Goal: Find specific page/section: Find specific page/section

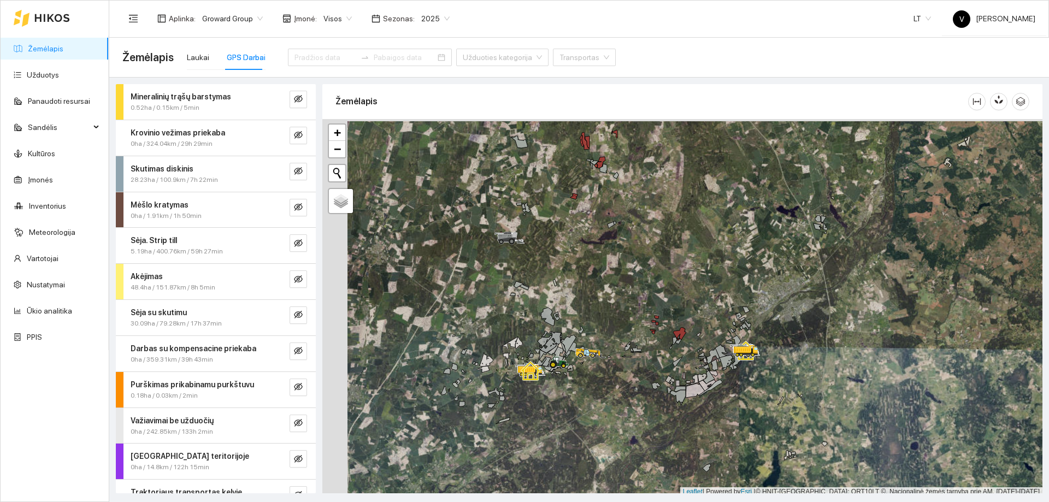
scroll to position [3, 0]
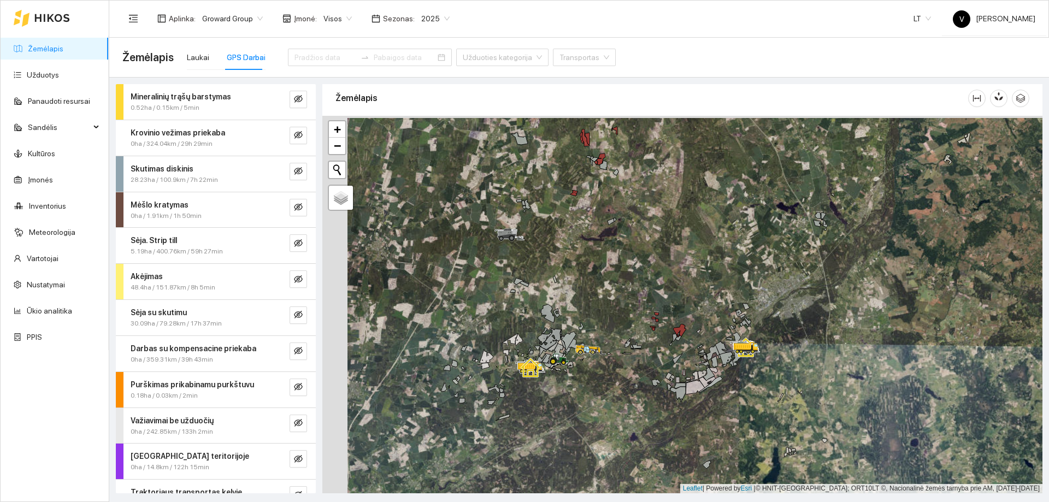
drag, startPoint x: 585, startPoint y: 379, endPoint x: 692, endPoint y: 334, distance: 116.1
click at [692, 305] on div at bounding box center [682, 305] width 720 height 378
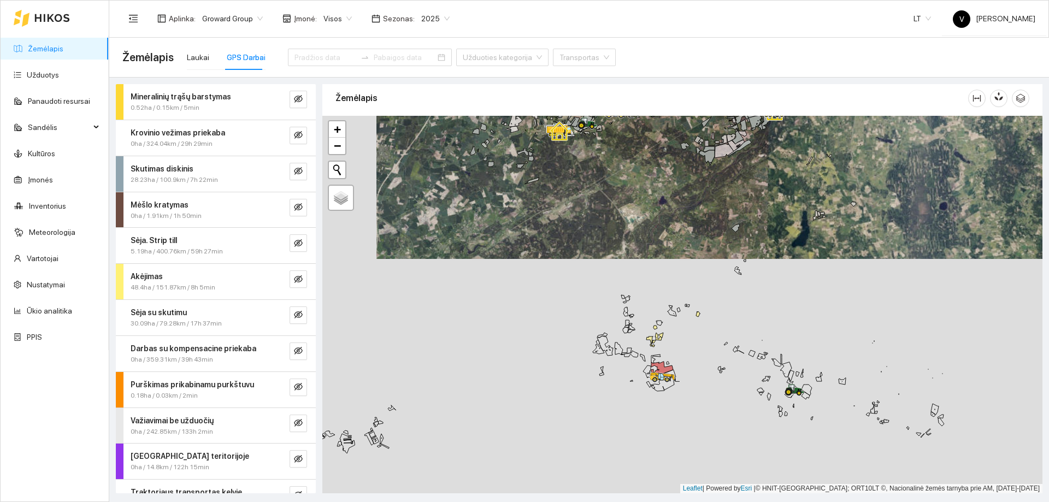
drag, startPoint x: 831, startPoint y: 392, endPoint x: 776, endPoint y: 393, distance: 55.2
click at [699, 305] on div at bounding box center [682, 305] width 720 height 378
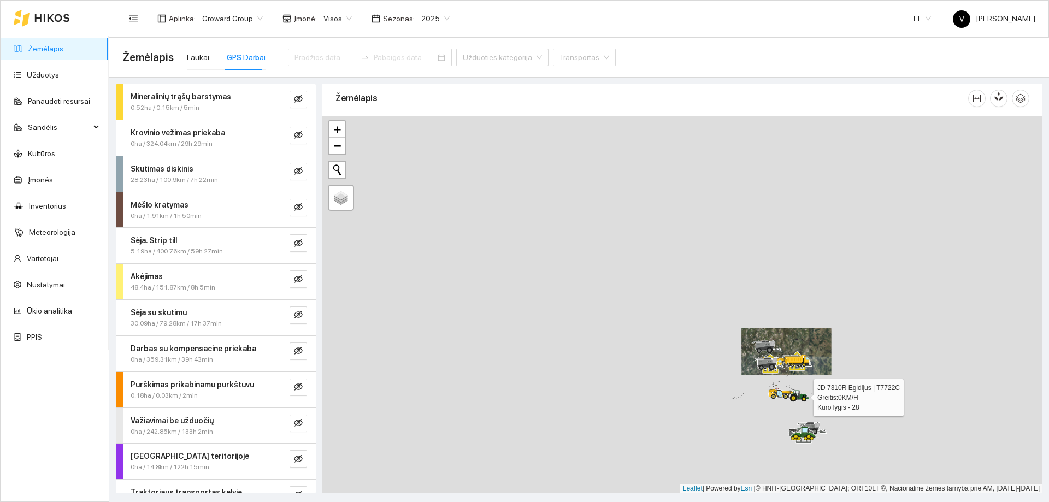
drag, startPoint x: 792, startPoint y: 411, endPoint x: 764, endPoint y: 222, distance: 190.6
click at [699, 225] on div at bounding box center [682, 305] width 720 height 378
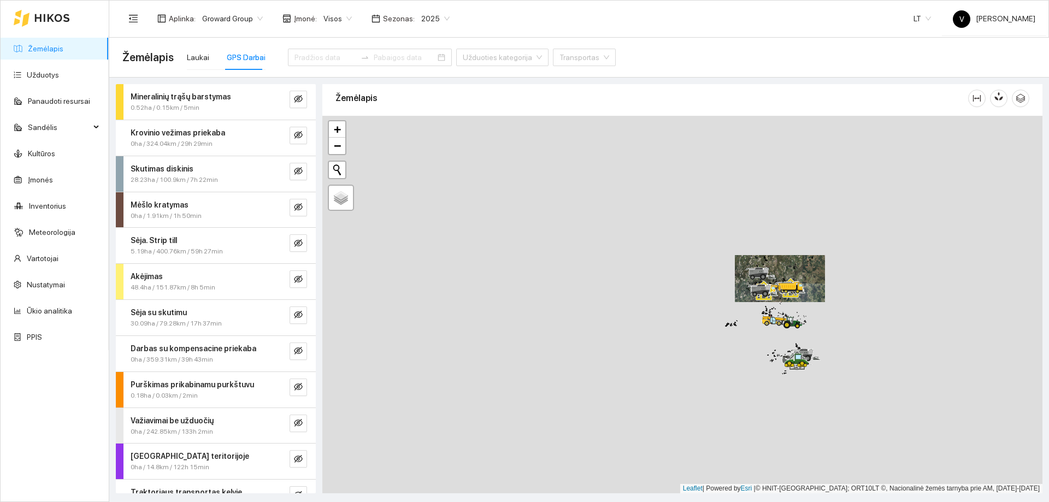
drag, startPoint x: 796, startPoint y: 375, endPoint x: 796, endPoint y: 367, distance: 7.7
click at [699, 305] on icon at bounding box center [796, 361] width 25 height 14
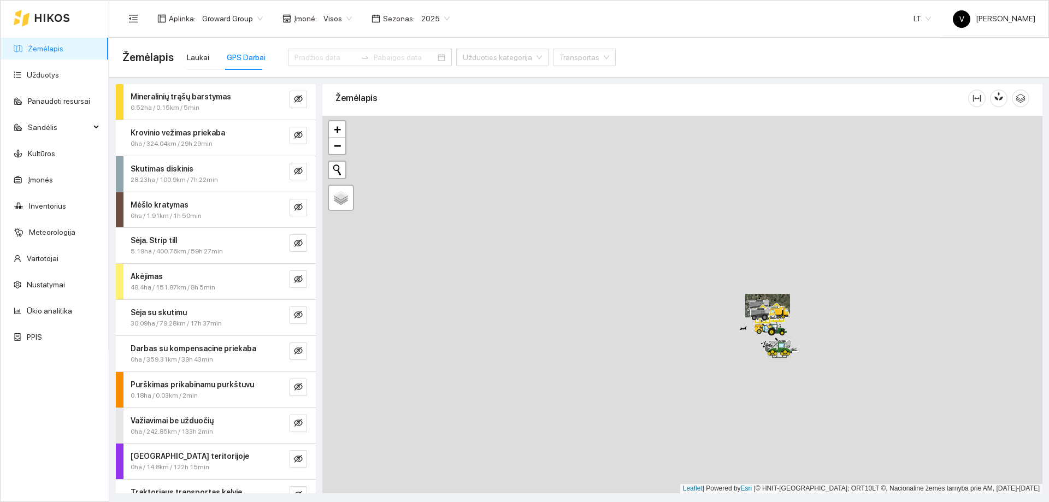
drag, startPoint x: 692, startPoint y: 322, endPoint x: 754, endPoint y: 432, distance: 126.3
click at [699, 305] on div at bounding box center [682, 305] width 720 height 378
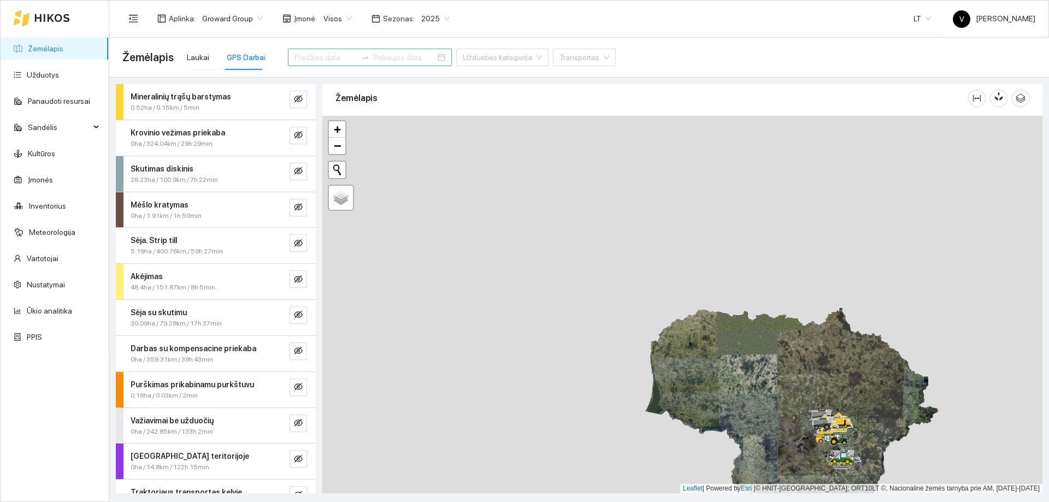
click at [418, 59] on div at bounding box center [370, 57] width 164 height 17
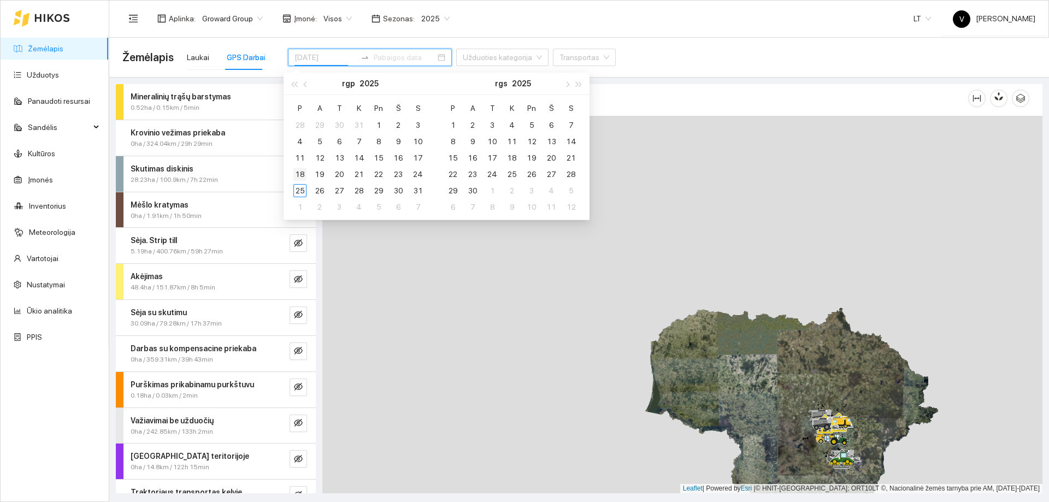
type input "[DATE]"
click at [298, 175] on div "18" at bounding box center [299, 174] width 13 height 13
type input "[DATE]"
click at [417, 173] on div "24" at bounding box center [418, 174] width 13 height 13
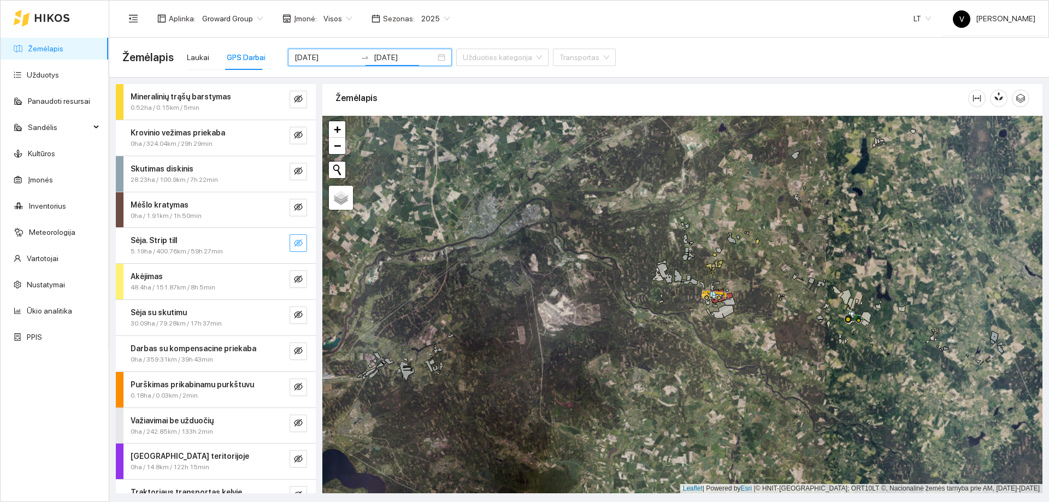
click at [298, 244] on icon "eye-invisible" at bounding box center [299, 244] width 2 height 2
click at [699, 305] on div at bounding box center [682, 305] width 720 height 378
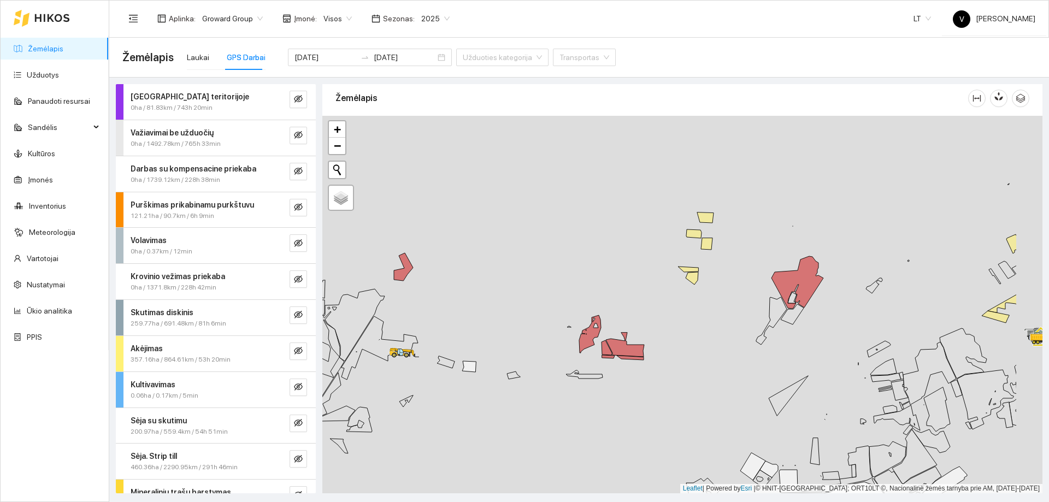
drag, startPoint x: 743, startPoint y: 326, endPoint x: 671, endPoint y: 378, distance: 88.9
click at [671, 305] on div at bounding box center [682, 305] width 720 height 378
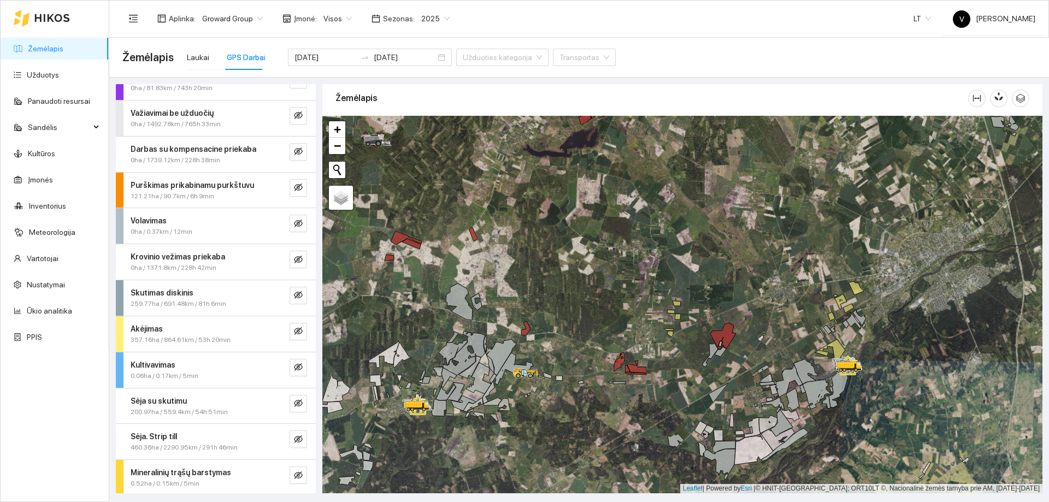
scroll to position [55, 0]
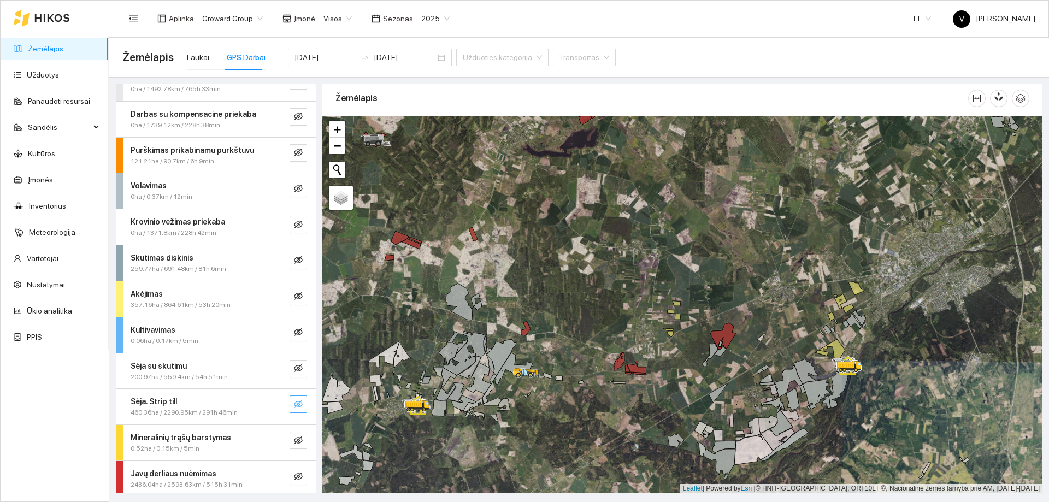
click at [294, 305] on icon "eye-invisible" at bounding box center [298, 404] width 9 height 9
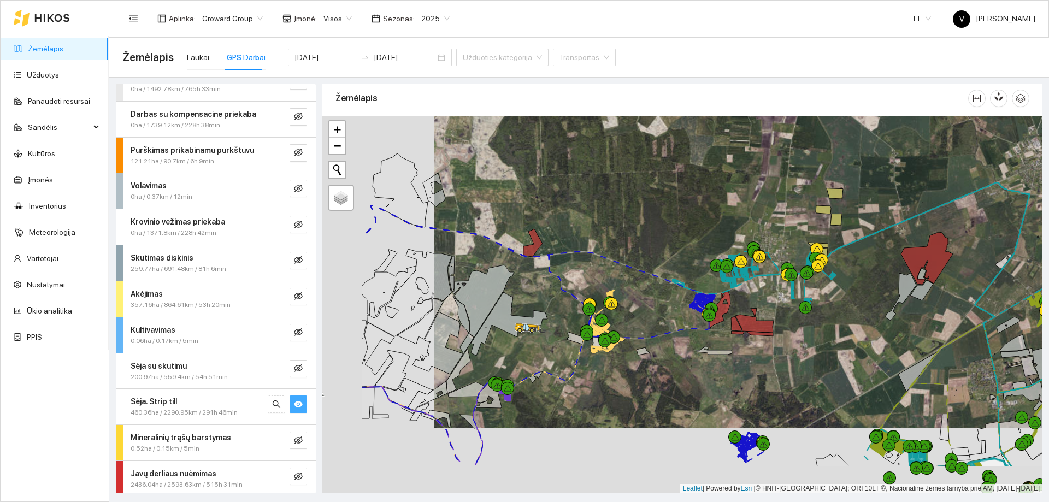
drag, startPoint x: 648, startPoint y: 433, endPoint x: 759, endPoint y: 368, distance: 129.1
click at [699, 305] on div at bounding box center [682, 305] width 720 height 378
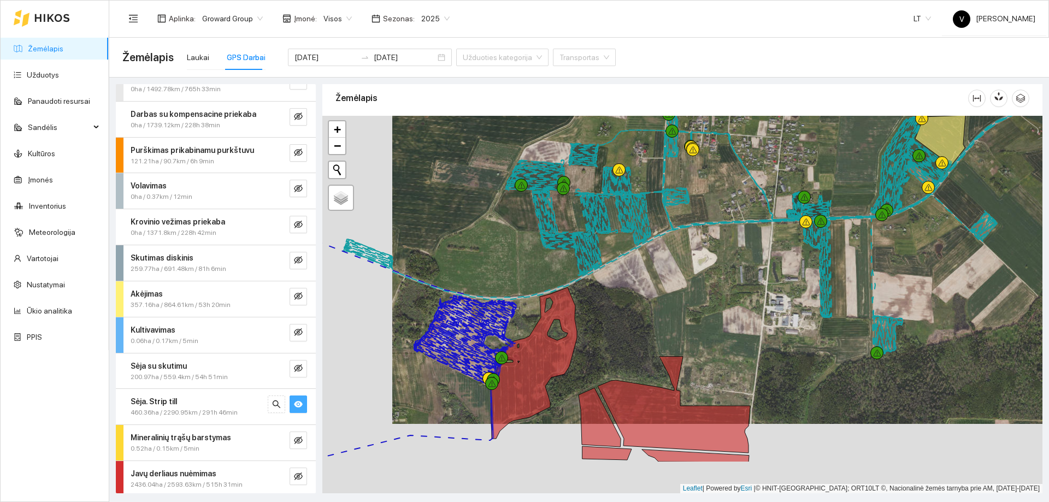
drag, startPoint x: 632, startPoint y: 410, endPoint x: 723, endPoint y: 308, distance: 137.4
click at [699, 305] on div at bounding box center [682, 305] width 720 height 378
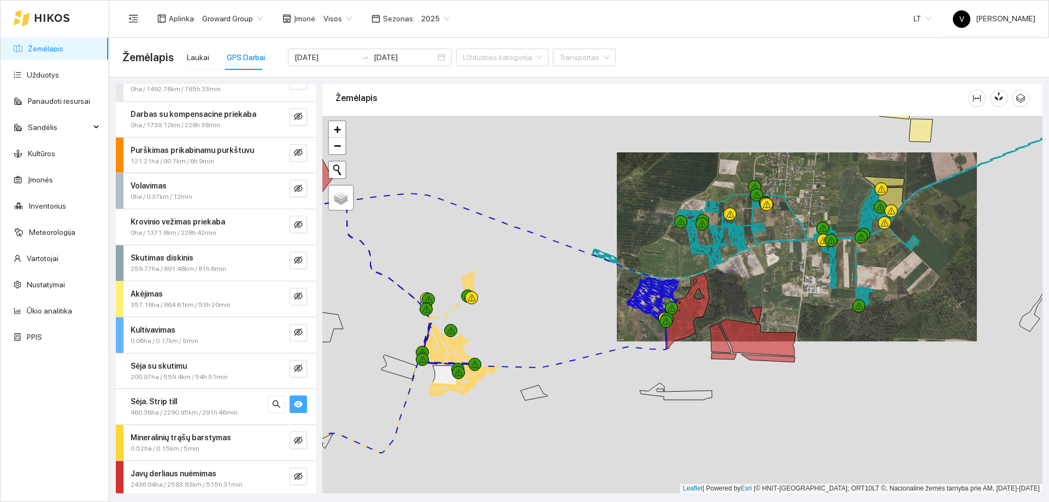
drag, startPoint x: 830, startPoint y: 262, endPoint x: 870, endPoint y: 258, distance: 40.1
click at [699, 258] on div at bounding box center [682, 305] width 720 height 378
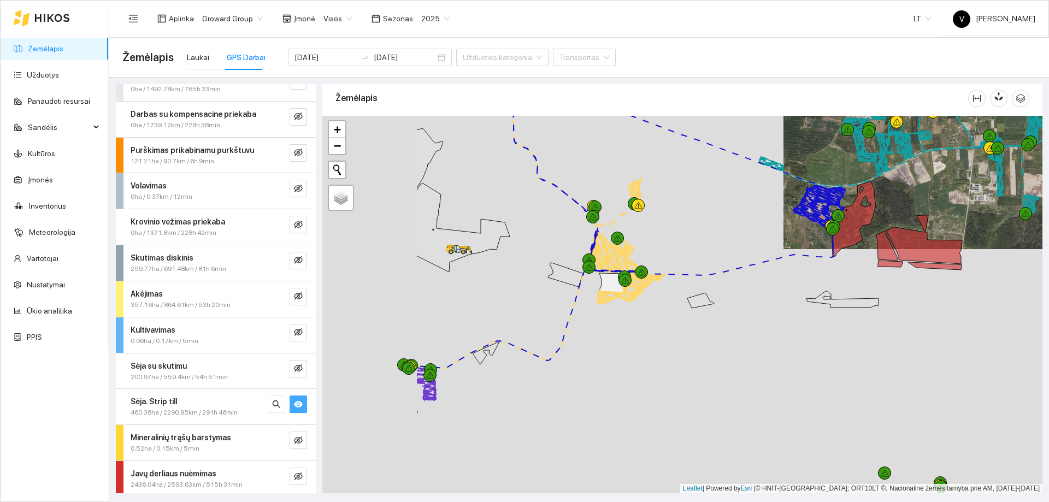
drag, startPoint x: 558, startPoint y: 295, endPoint x: 648, endPoint y: 280, distance: 90.9
click at [699, 206] on div at bounding box center [682, 305] width 720 height 378
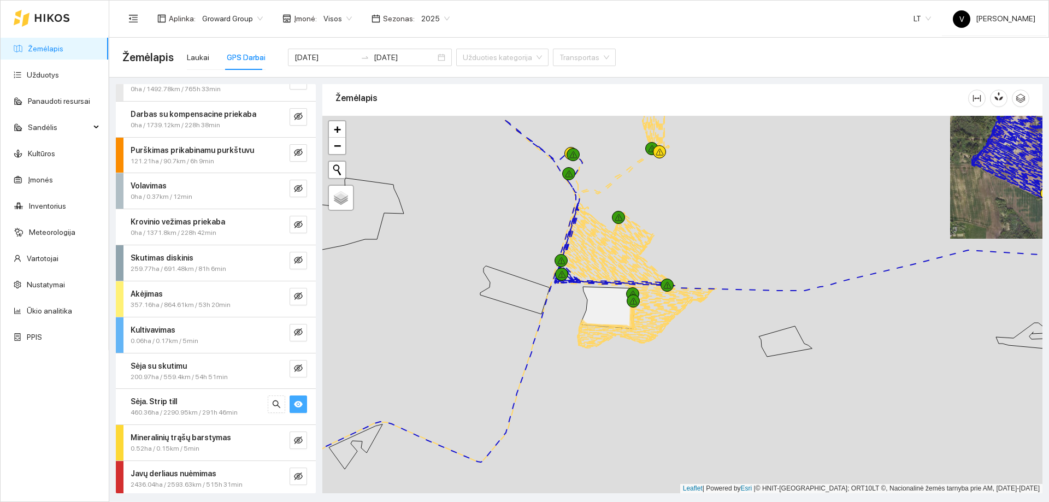
drag, startPoint x: 671, startPoint y: 190, endPoint x: 674, endPoint y: 273, distance: 83.2
click at [675, 272] on div at bounding box center [682, 305] width 720 height 378
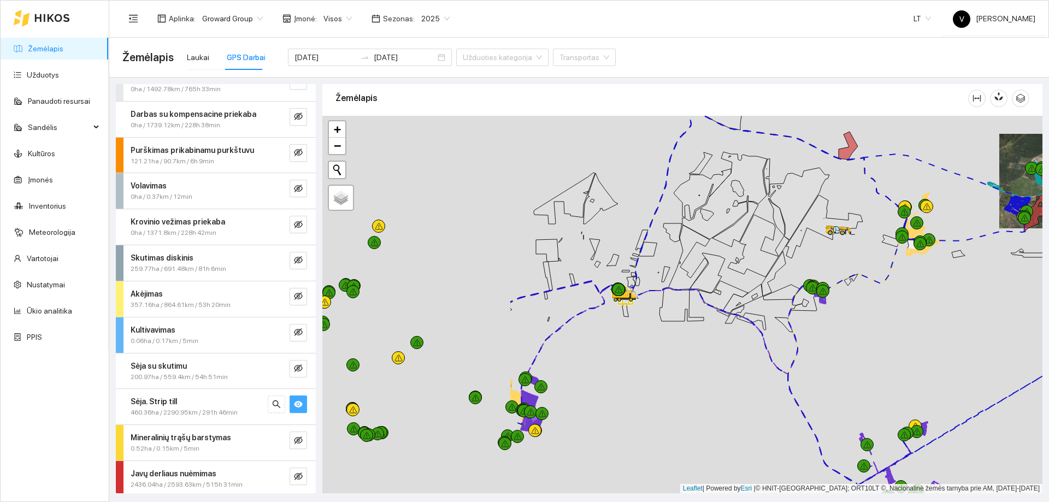
drag, startPoint x: 695, startPoint y: 272, endPoint x: 751, endPoint y: 270, distance: 56.3
click at [699, 270] on icon at bounding box center [708, 273] width 34 height 40
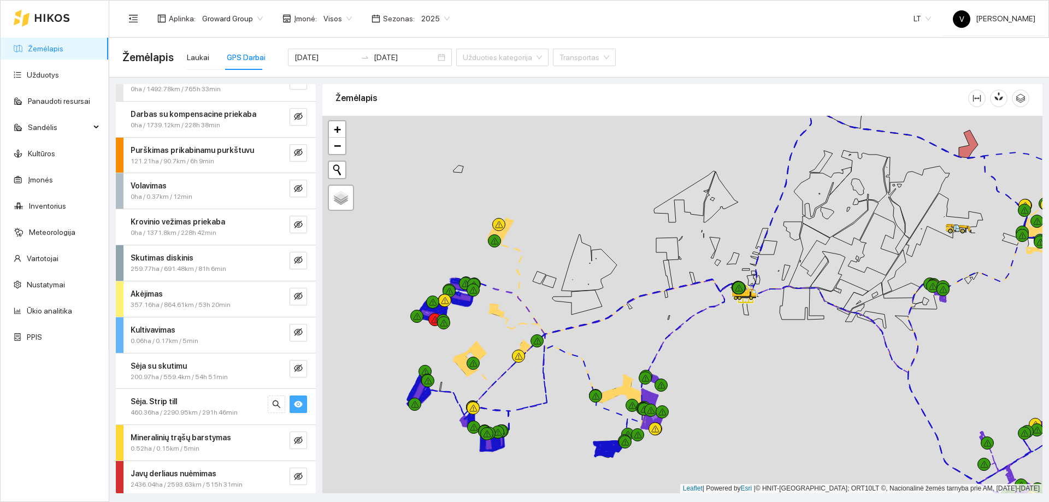
drag, startPoint x: 608, startPoint y: 355, endPoint x: 626, endPoint y: 354, distance: 18.0
click at [626, 305] on div at bounding box center [682, 305] width 720 height 378
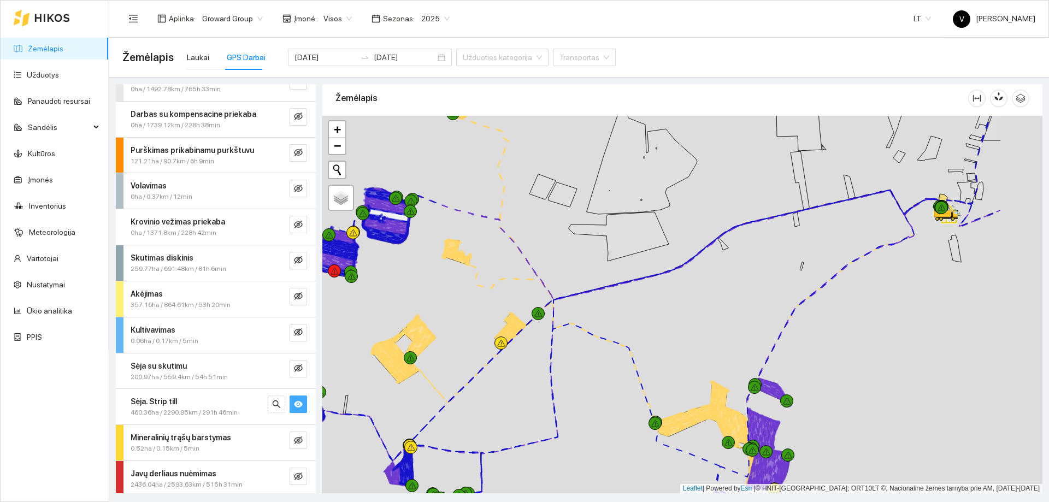
drag, startPoint x: 779, startPoint y: 392, endPoint x: 633, endPoint y: 352, distance: 151.3
click at [663, 305] on div at bounding box center [682, 305] width 720 height 378
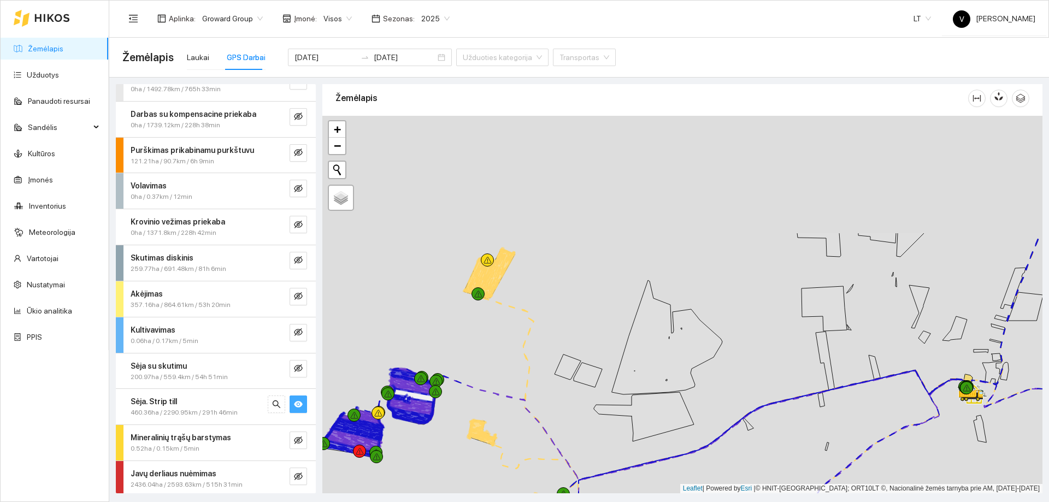
drag, startPoint x: 582, startPoint y: 263, endPoint x: 597, endPoint y: 367, distance: 104.9
click at [602, 305] on div at bounding box center [682, 305] width 720 height 378
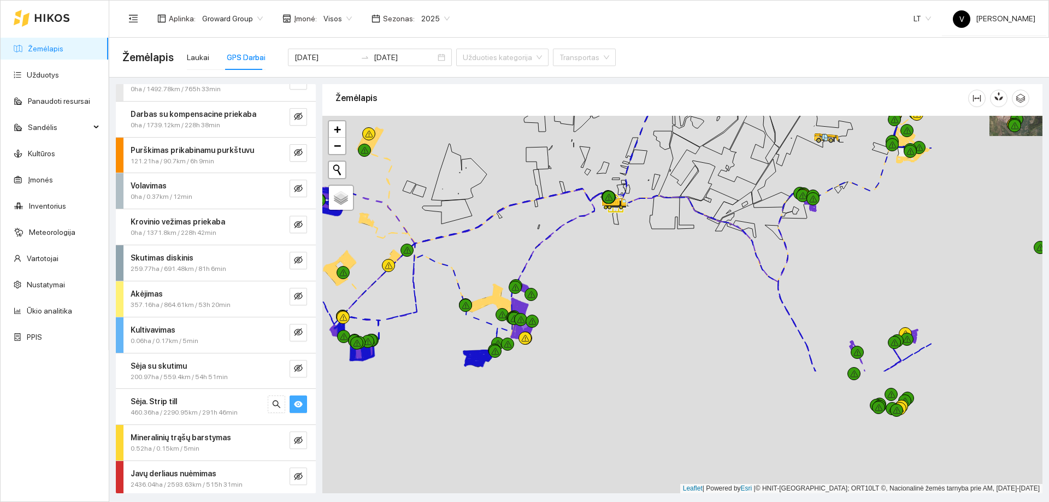
drag, startPoint x: 616, startPoint y: 242, endPoint x: 609, endPoint y: 218, distance: 24.6
click at [579, 192] on div at bounding box center [682, 305] width 720 height 378
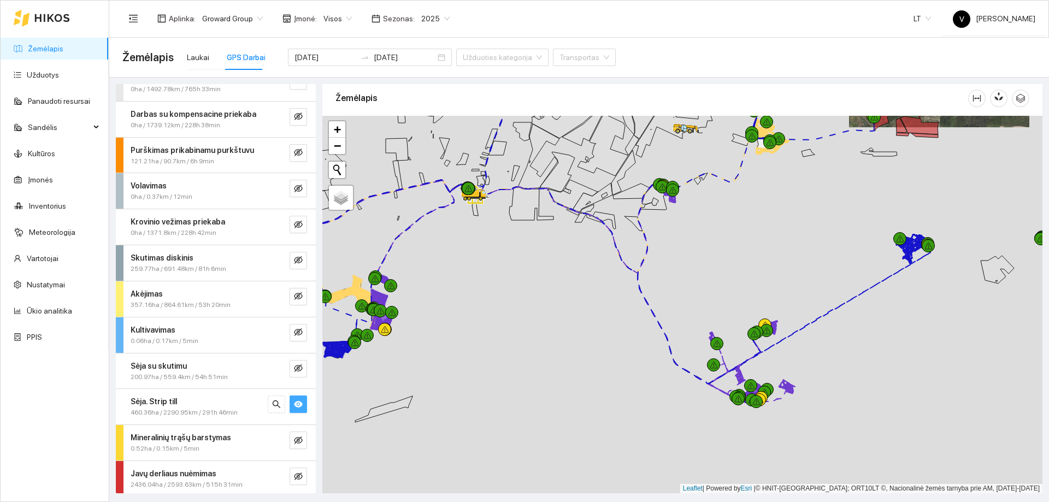
drag, startPoint x: 654, startPoint y: 380, endPoint x: 632, endPoint y: 380, distance: 21.9
click at [632, 305] on div at bounding box center [682, 305] width 720 height 378
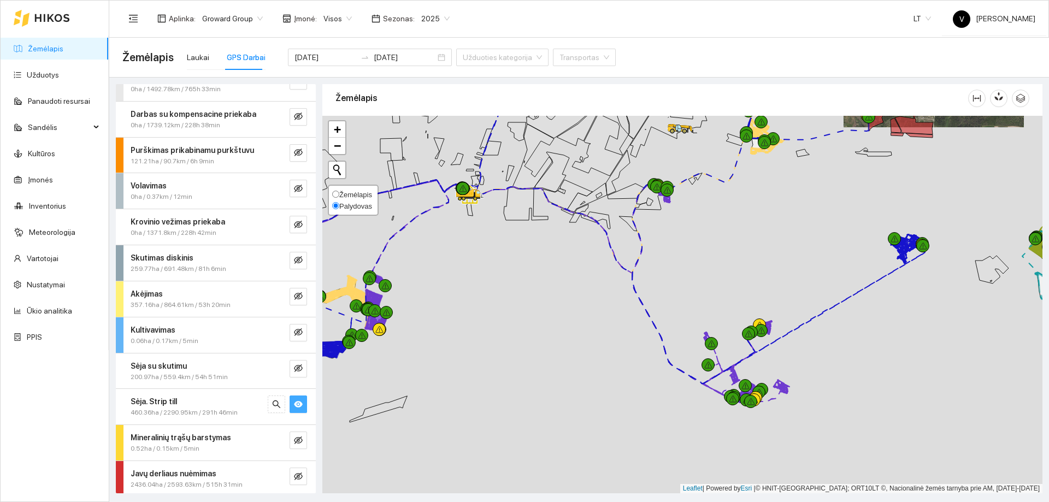
click at [339, 192] on input "Žemėlapis" at bounding box center [335, 194] width 7 height 7
radio input "true"
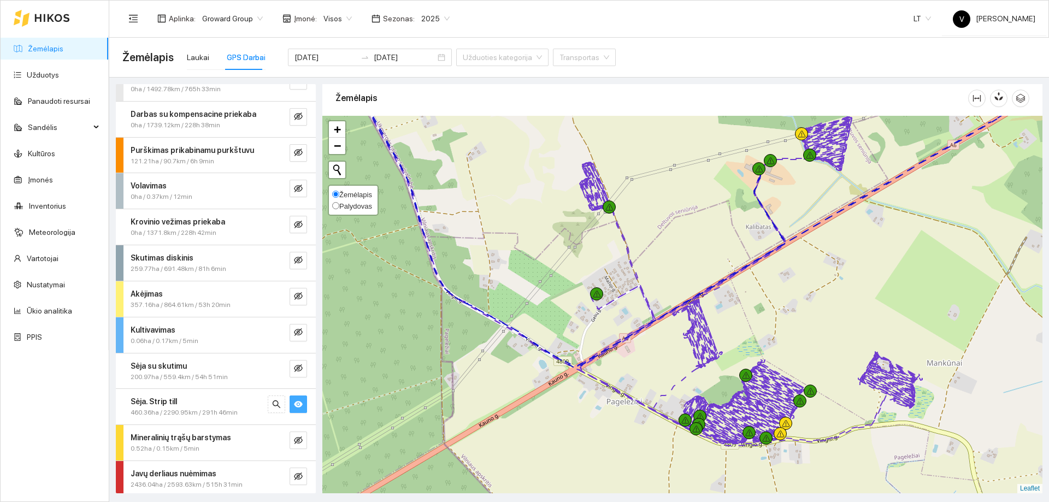
click at [339, 206] on span "Palydovas" at bounding box center [352, 206] width 40 height 8
click at [336, 207] on input "Palydovas" at bounding box center [335, 205] width 7 height 7
radio input "true"
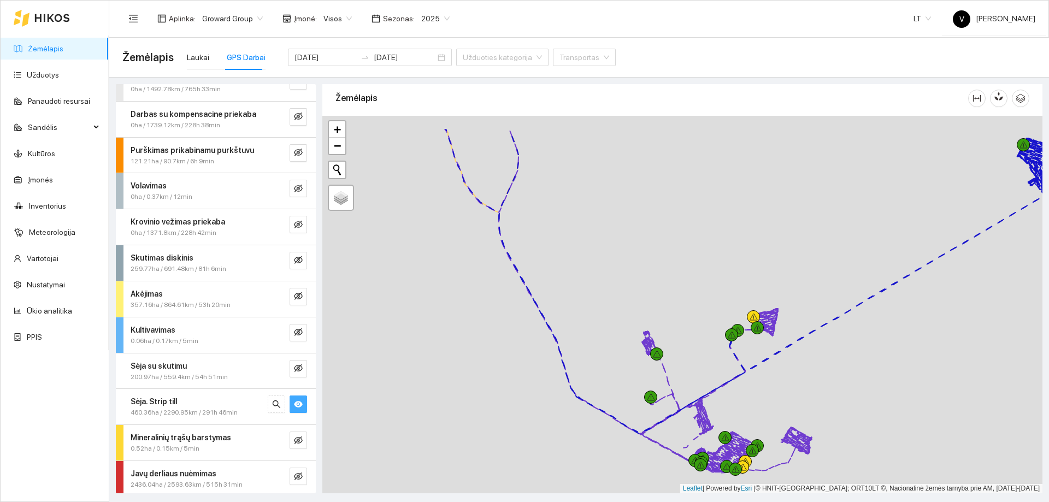
drag, startPoint x: 774, startPoint y: 355, endPoint x: 737, endPoint y: 413, distance: 69.6
click at [699, 305] on icon at bounding box center [907, 267] width 355 height 208
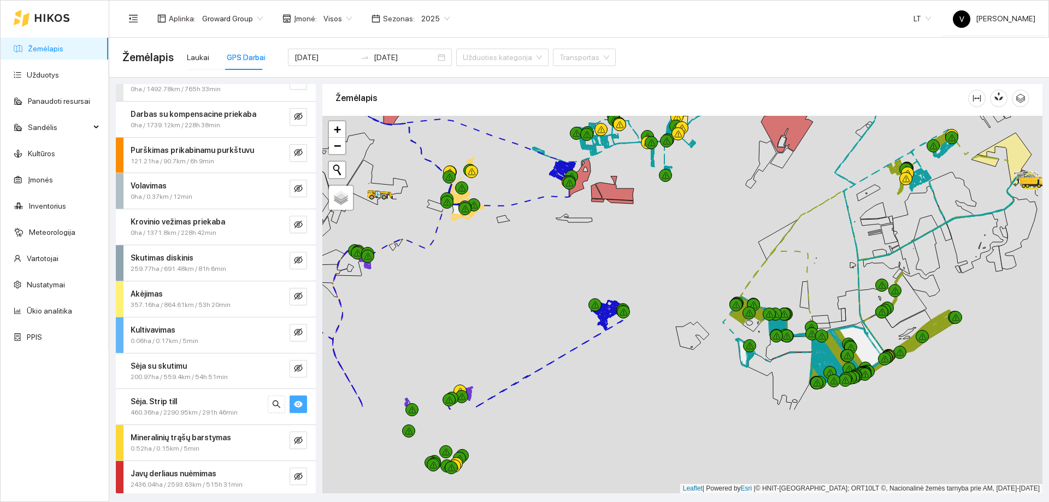
drag, startPoint x: 720, startPoint y: 436, endPoint x: 610, endPoint y: 343, distance: 144.2
click at [610, 305] on div at bounding box center [682, 305] width 720 height 378
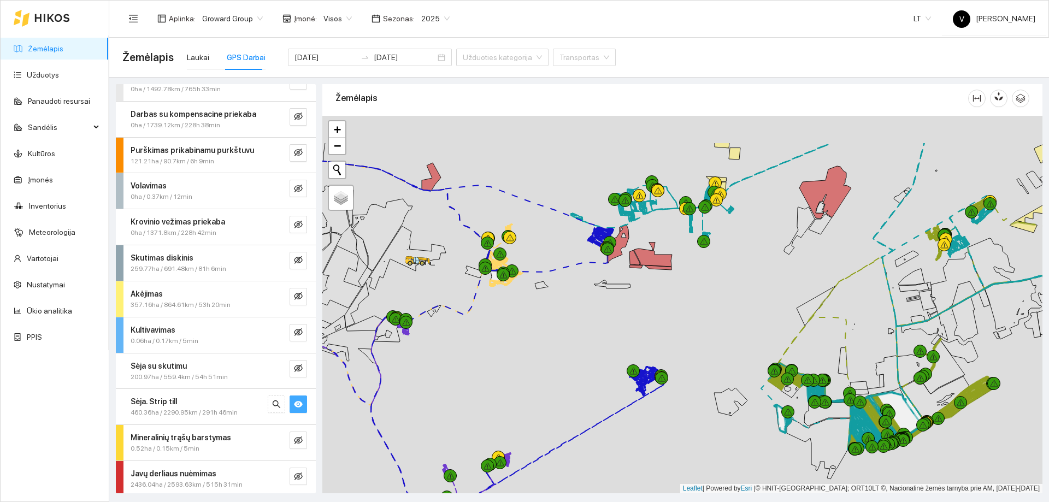
drag, startPoint x: 633, startPoint y: 363, endPoint x: 668, endPoint y: 423, distance: 69.4
click at [668, 305] on div at bounding box center [682, 305] width 720 height 378
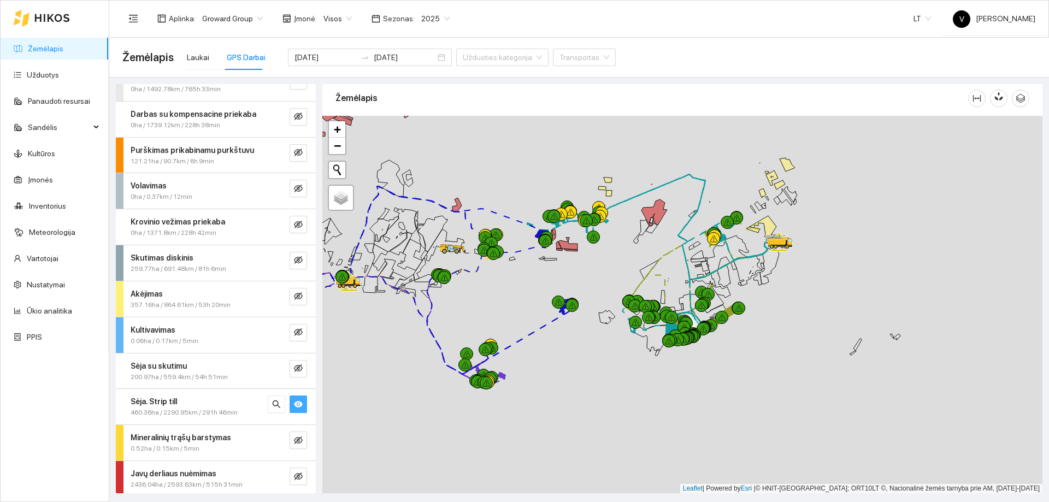
drag, startPoint x: 654, startPoint y: 371, endPoint x: 597, endPoint y: 281, distance: 106.0
click at [597, 281] on div at bounding box center [682, 305] width 720 height 378
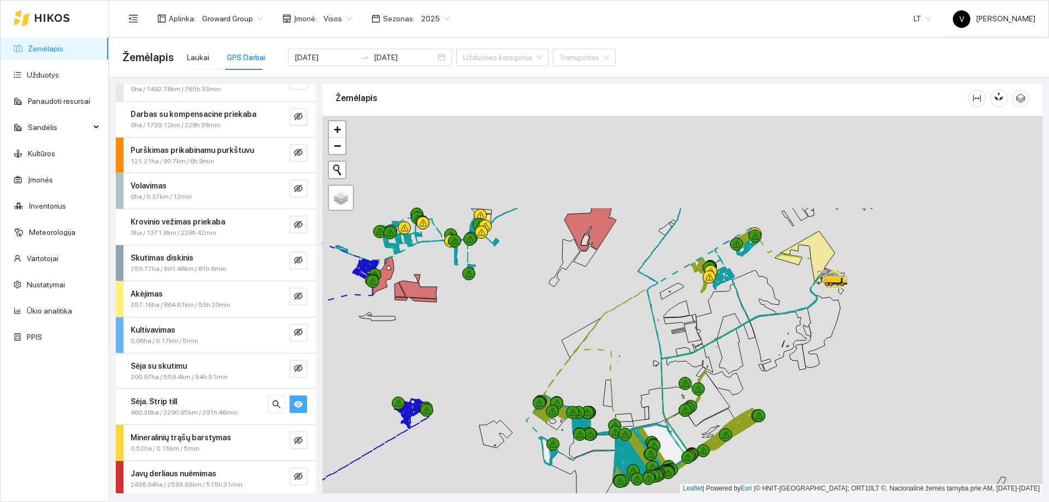
drag, startPoint x: 622, startPoint y: 374, endPoint x: 618, endPoint y: 400, distance: 26.1
click at [618, 305] on div at bounding box center [682, 305] width 720 height 378
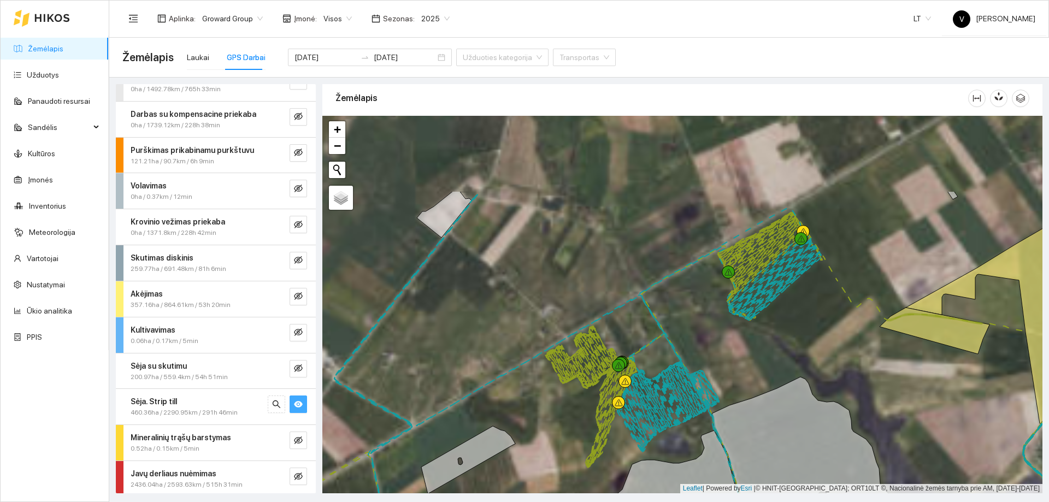
drag, startPoint x: 763, startPoint y: 231, endPoint x: 719, endPoint y: 346, distance: 123.5
click at [699, 305] on div at bounding box center [682, 305] width 720 height 378
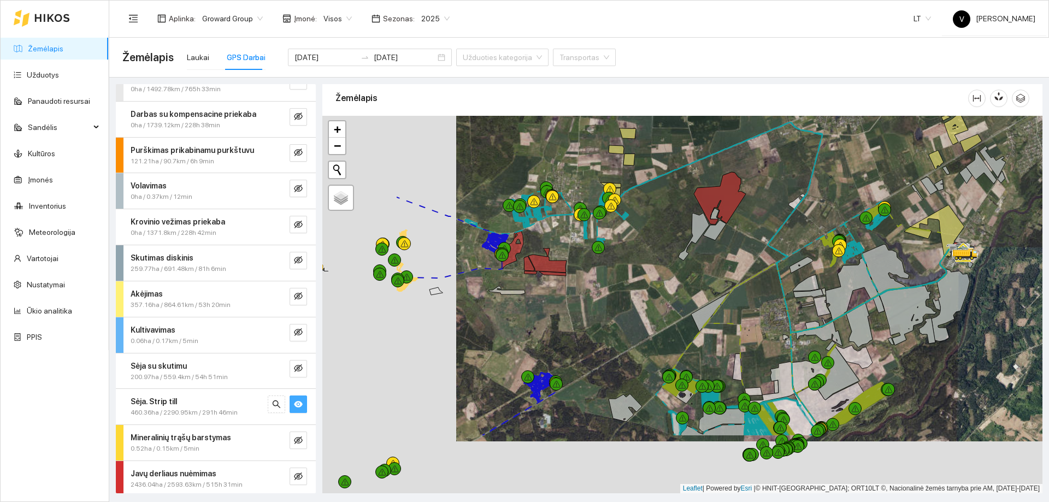
drag, startPoint x: 627, startPoint y: 347, endPoint x: 773, endPoint y: 251, distance: 174.9
click at [699, 251] on div at bounding box center [682, 305] width 720 height 378
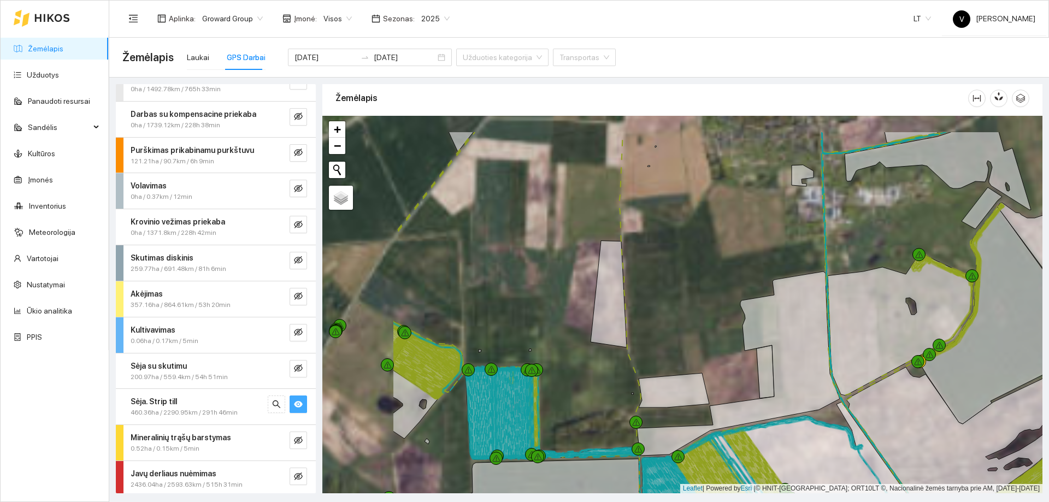
drag, startPoint x: 722, startPoint y: 337, endPoint x: 762, endPoint y: 355, distance: 44.3
click at [699, 305] on div at bounding box center [682, 305] width 720 height 378
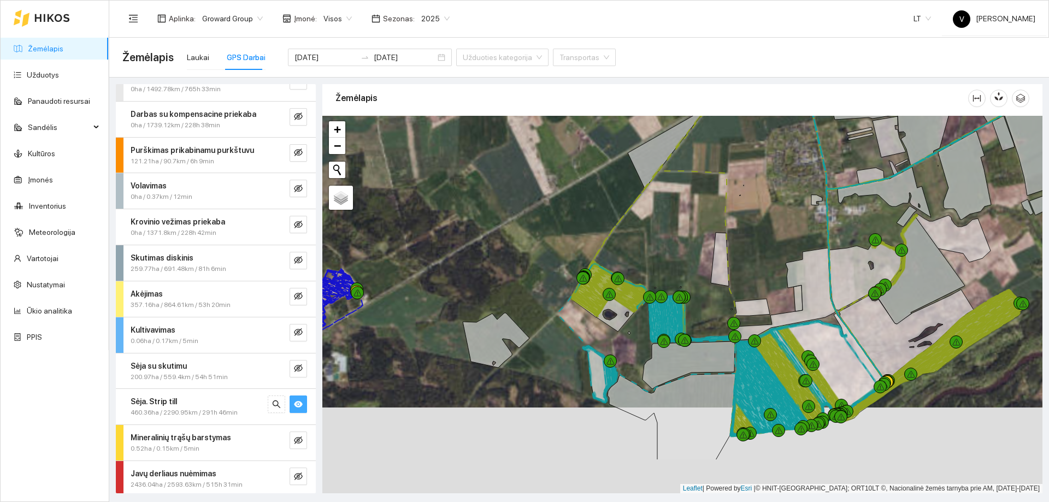
drag, startPoint x: 647, startPoint y: 300, endPoint x: 666, endPoint y: 259, distance: 45.7
click at [665, 260] on div at bounding box center [682, 305] width 720 height 378
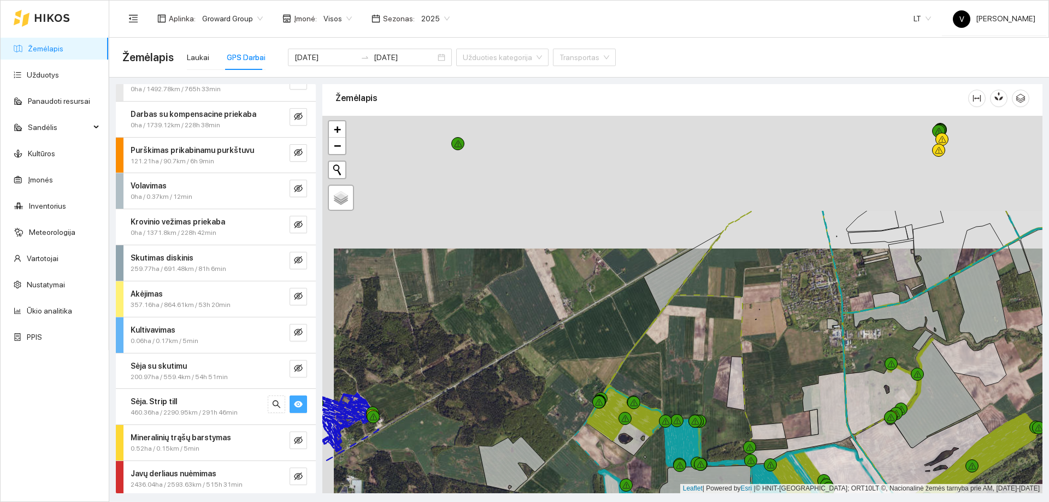
drag, startPoint x: 715, startPoint y: 240, endPoint x: 725, endPoint y: 370, distance: 130.4
click at [699, 305] on div at bounding box center [682, 305] width 720 height 378
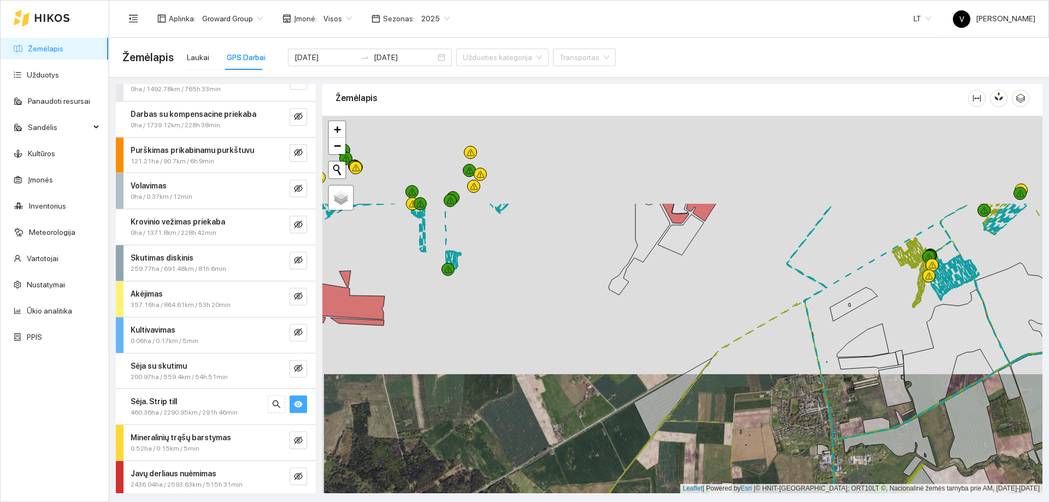
drag, startPoint x: 767, startPoint y: 334, endPoint x: 751, endPoint y: 400, distance: 68.0
click at [699, 305] on div at bounding box center [682, 305] width 720 height 378
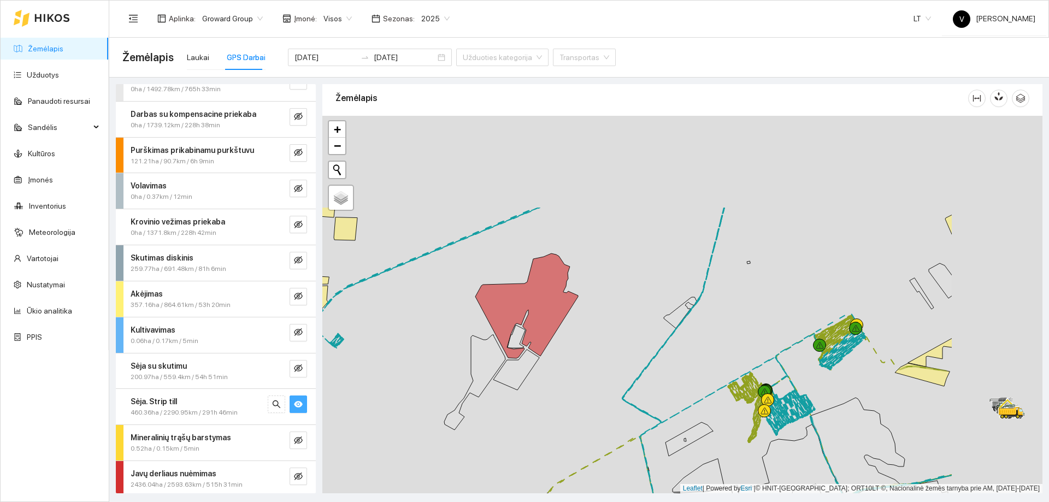
drag, startPoint x: 894, startPoint y: 313, endPoint x: 731, endPoint y: 443, distance: 208.1
click at [699, 305] on div at bounding box center [682, 305] width 720 height 378
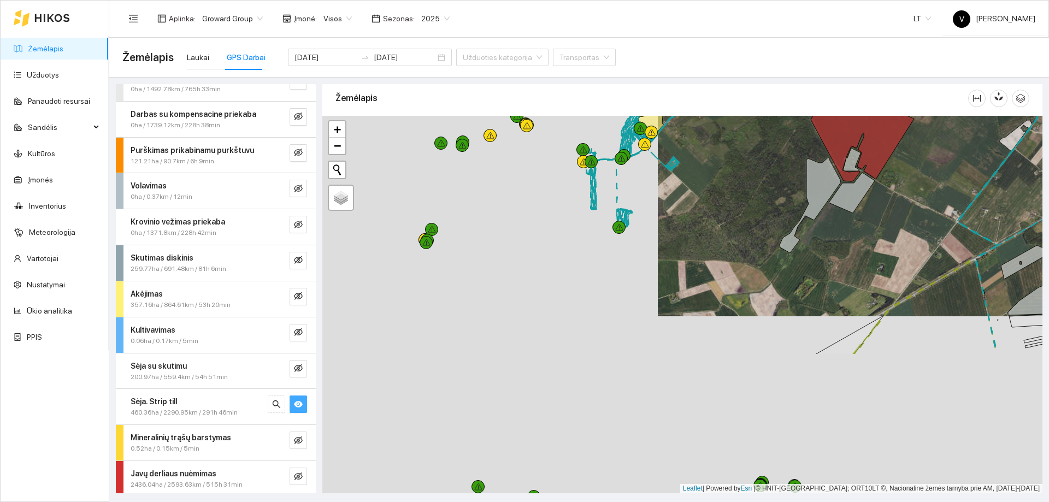
drag, startPoint x: 696, startPoint y: 434, endPoint x: 1032, endPoint y: 257, distance: 379.4
click at [699, 257] on icon at bounding box center [1025, 262] width 48 height 34
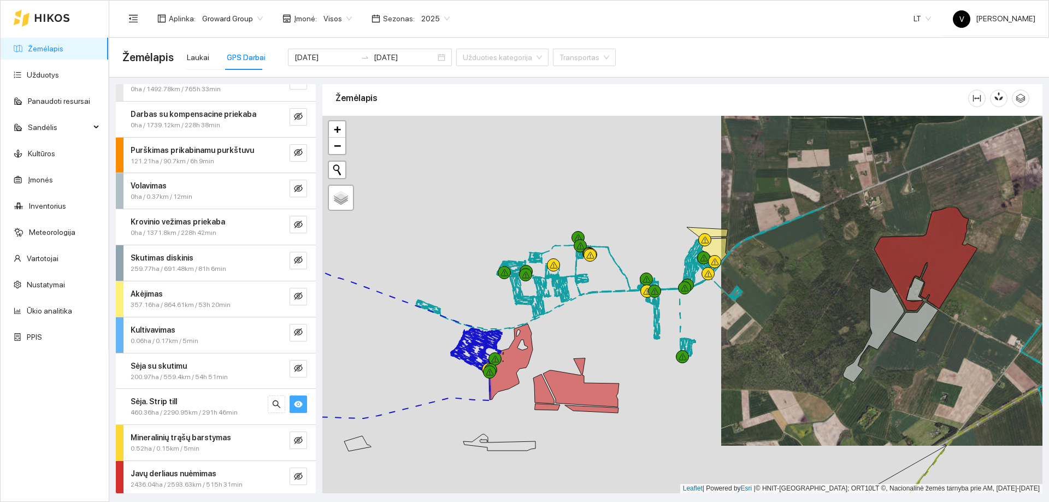
drag, startPoint x: 632, startPoint y: 289, endPoint x: 695, endPoint y: 418, distance: 144.2
click at [695, 305] on div at bounding box center [682, 305] width 720 height 378
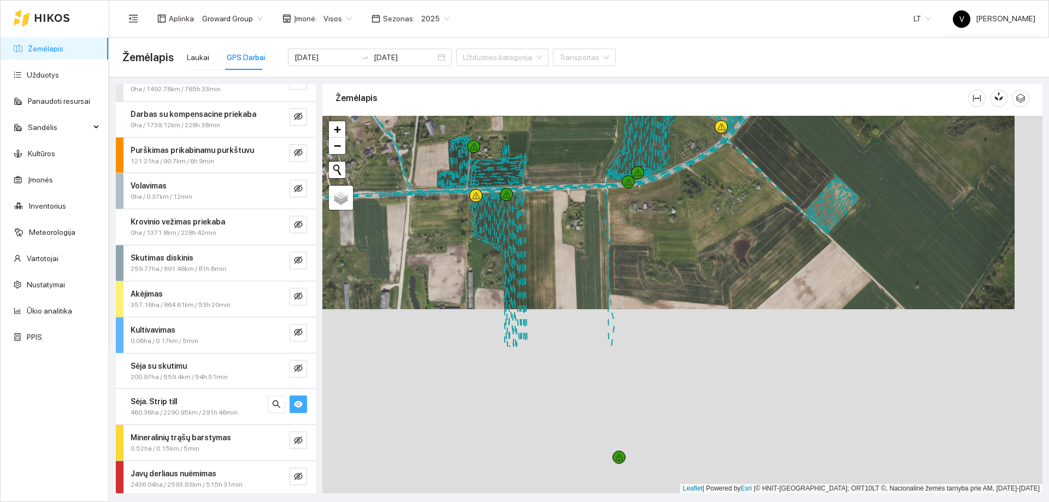
drag, startPoint x: 610, startPoint y: 421, endPoint x: 582, endPoint y: 237, distance: 186.3
click at [582, 237] on div at bounding box center [682, 305] width 720 height 378
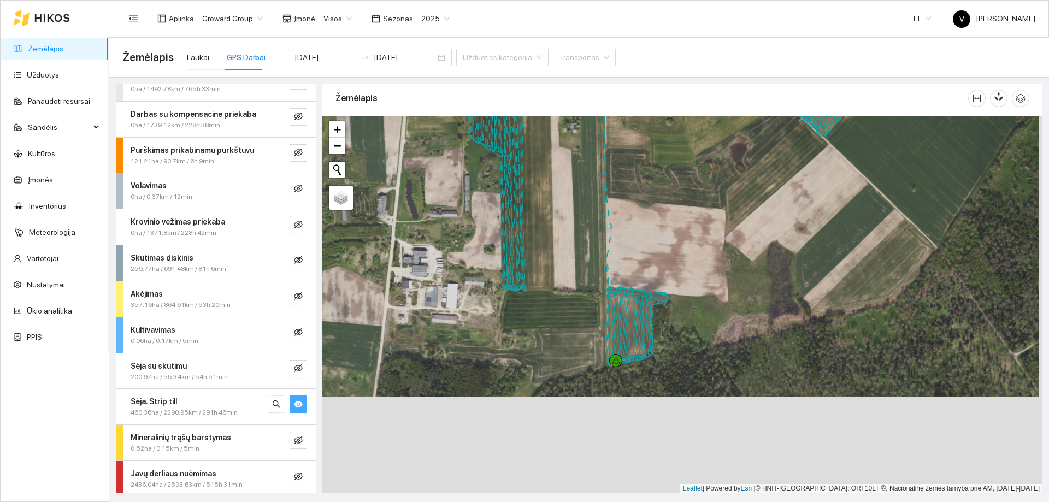
drag, startPoint x: 692, startPoint y: 403, endPoint x: 689, endPoint y: 307, distance: 96.8
click at [689, 305] on div at bounding box center [682, 305] width 720 height 378
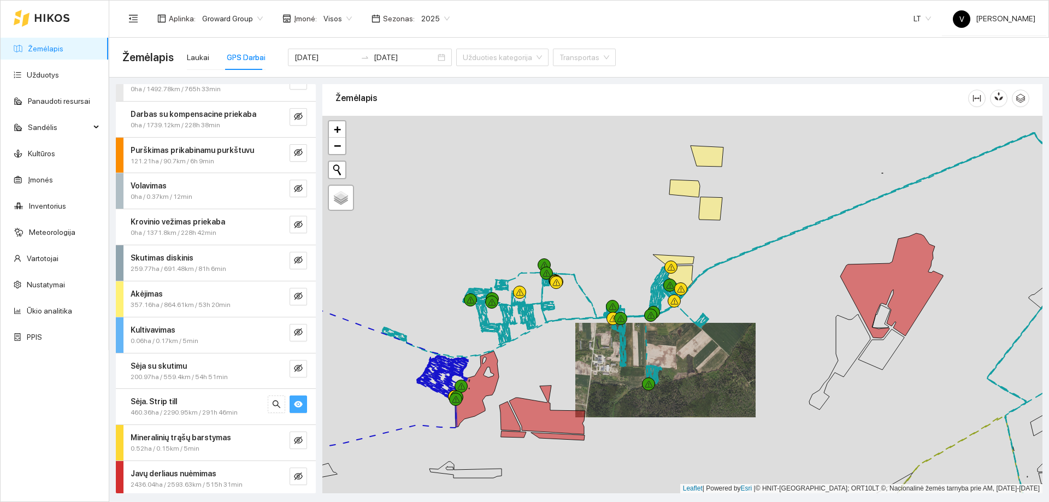
drag, startPoint x: 571, startPoint y: 304, endPoint x: 612, endPoint y: 362, distance: 71.0
click at [612, 305] on div at bounding box center [682, 305] width 720 height 378
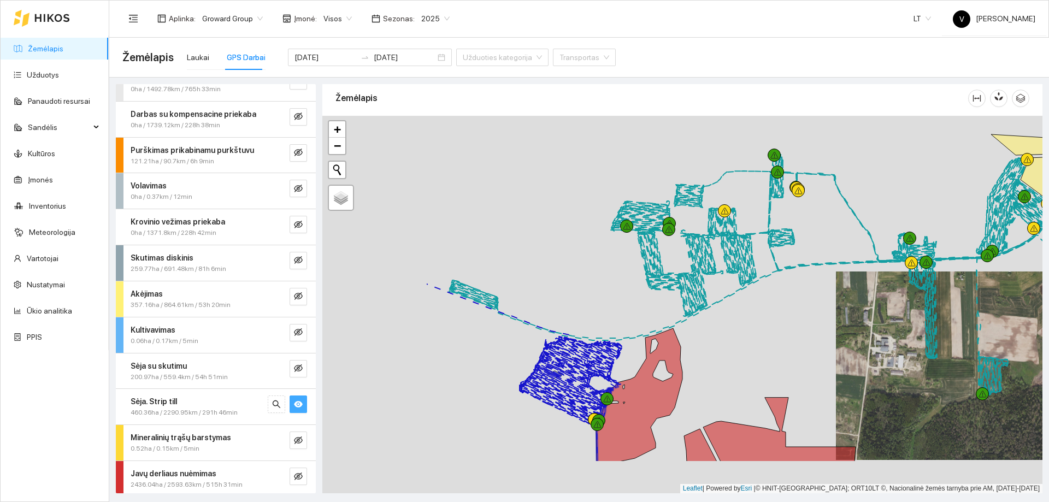
drag, startPoint x: 528, startPoint y: 424, endPoint x: 736, endPoint y: 301, distance: 241.1
click at [683, 305] on icon at bounding box center [639, 394] width 86 height 133
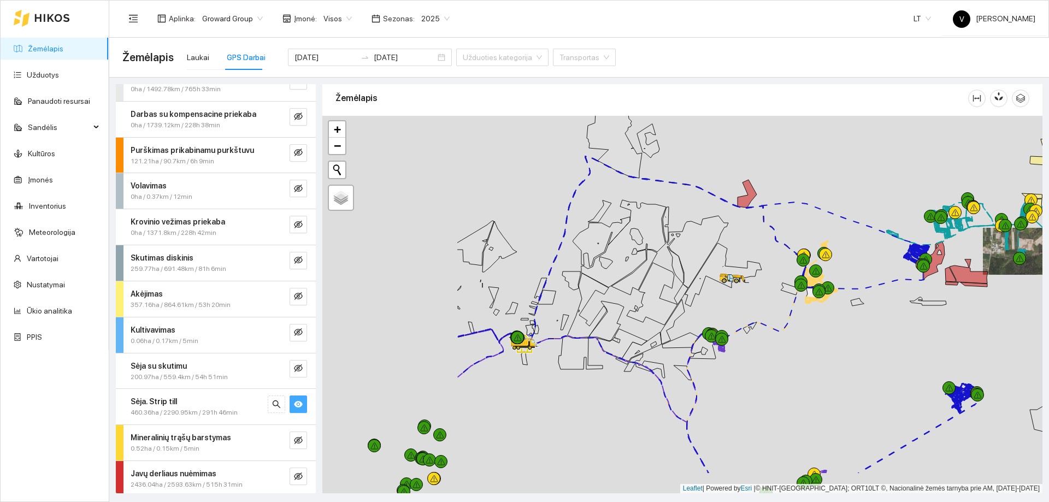
drag, startPoint x: 579, startPoint y: 429, endPoint x: 760, endPoint y: 377, distance: 188.7
click at [699, 305] on div at bounding box center [682, 305] width 720 height 378
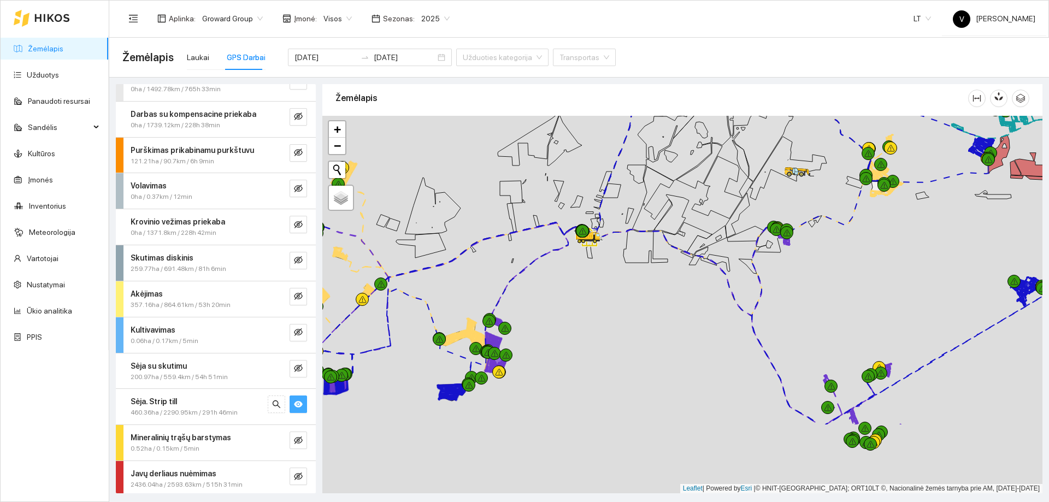
drag, startPoint x: 713, startPoint y: 419, endPoint x: 758, endPoint y: 313, distance: 115.3
click at [699, 305] on div at bounding box center [682, 305] width 720 height 378
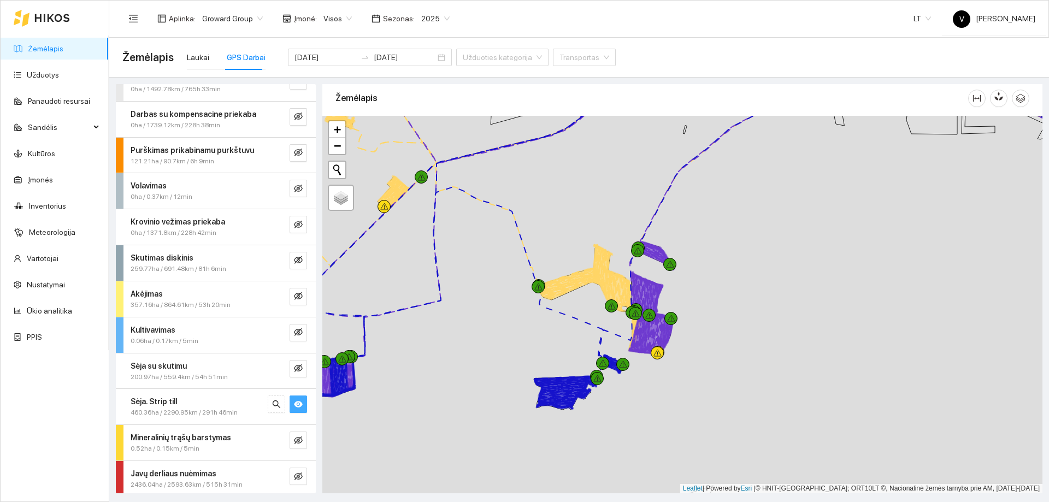
drag, startPoint x: 764, startPoint y: 367, endPoint x: 584, endPoint y: 386, distance: 181.4
click at [585, 305] on div at bounding box center [682, 305] width 720 height 378
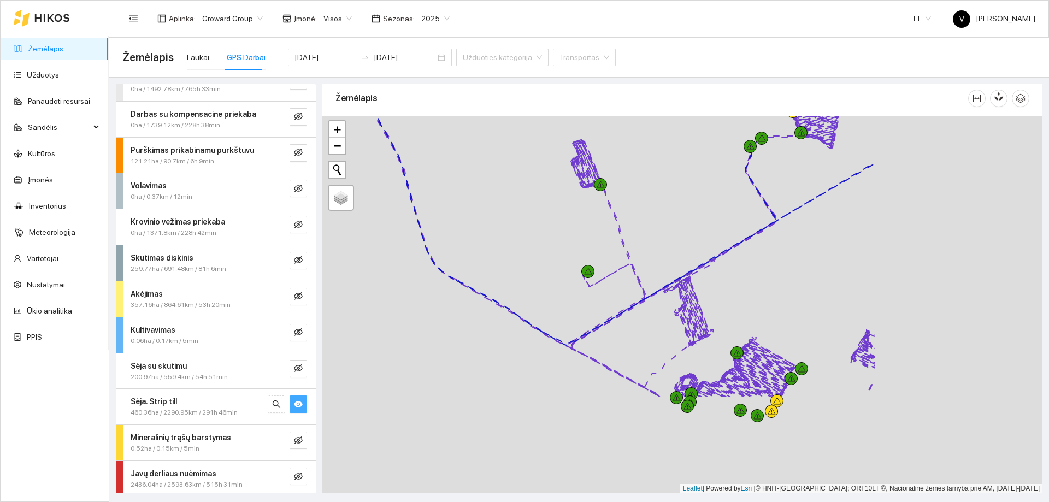
drag, startPoint x: 825, startPoint y: 427, endPoint x: 624, endPoint y: 310, distance: 232.2
click at [624, 305] on div at bounding box center [682, 305] width 720 height 378
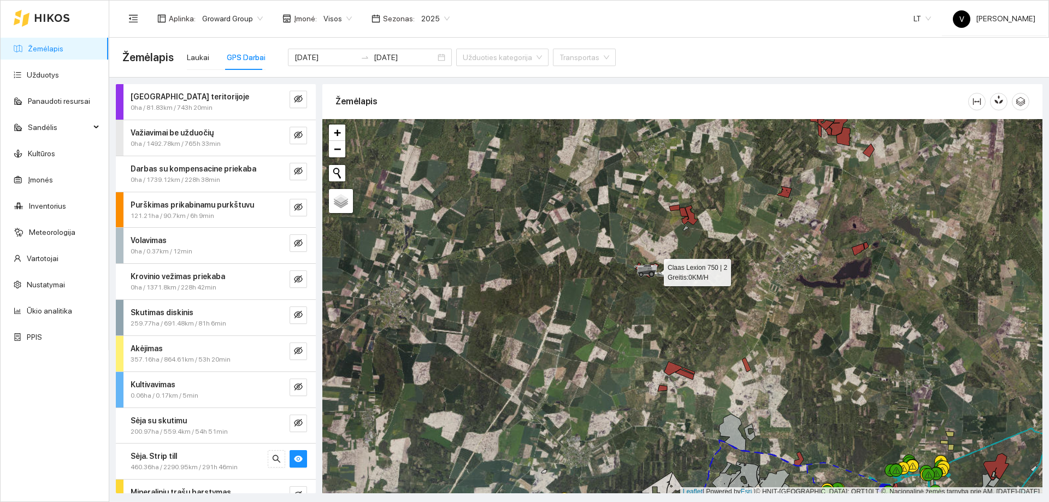
scroll to position [3, 0]
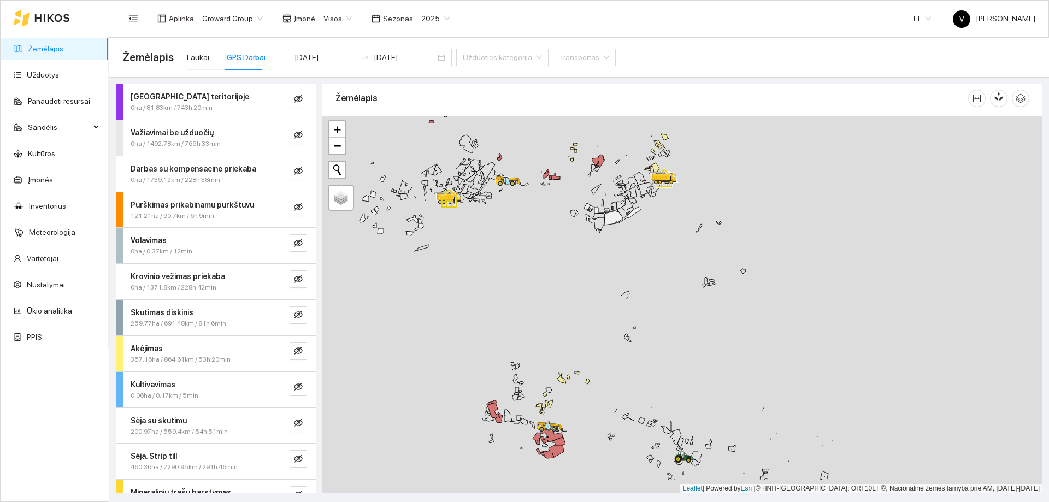
drag, startPoint x: 647, startPoint y: 307, endPoint x: 701, endPoint y: 171, distance: 145.7
click at [701, 172] on div at bounding box center [682, 305] width 720 height 378
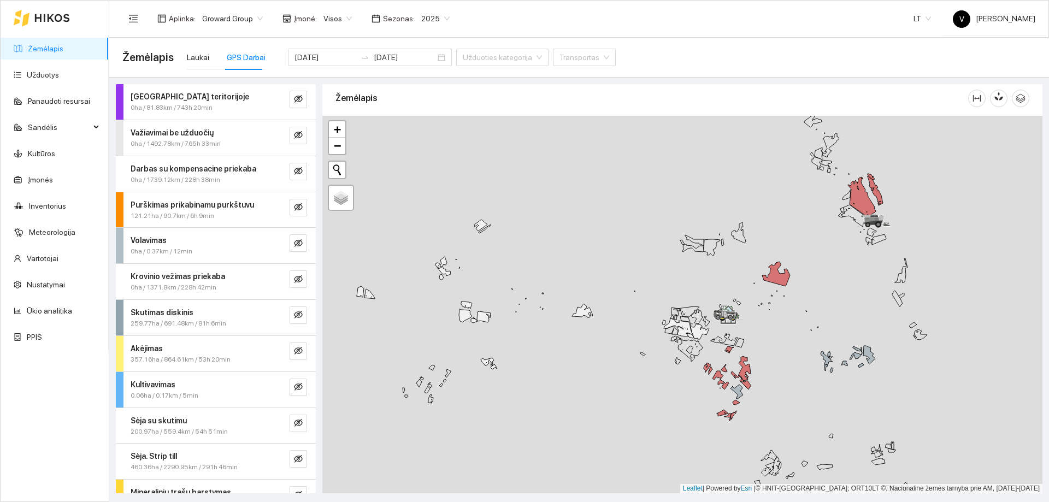
drag, startPoint x: 801, startPoint y: 269, endPoint x: 732, endPoint y: 366, distance: 118.7
click at [731, 366] on div at bounding box center [682, 305] width 720 height 378
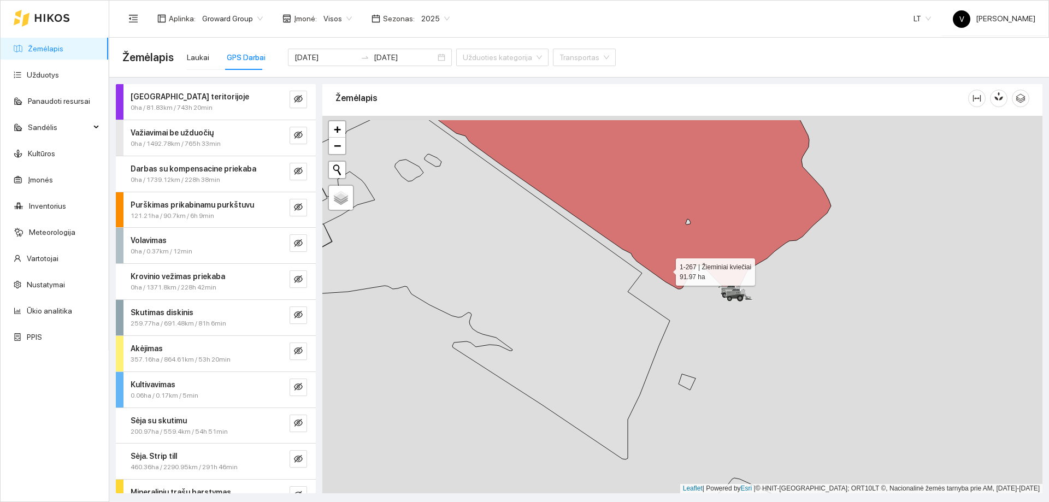
drag, startPoint x: 659, startPoint y: 228, endPoint x: 664, endPoint y: 410, distance: 182.6
click at [664, 292] on icon at bounding box center [634, 206] width 393 height 173
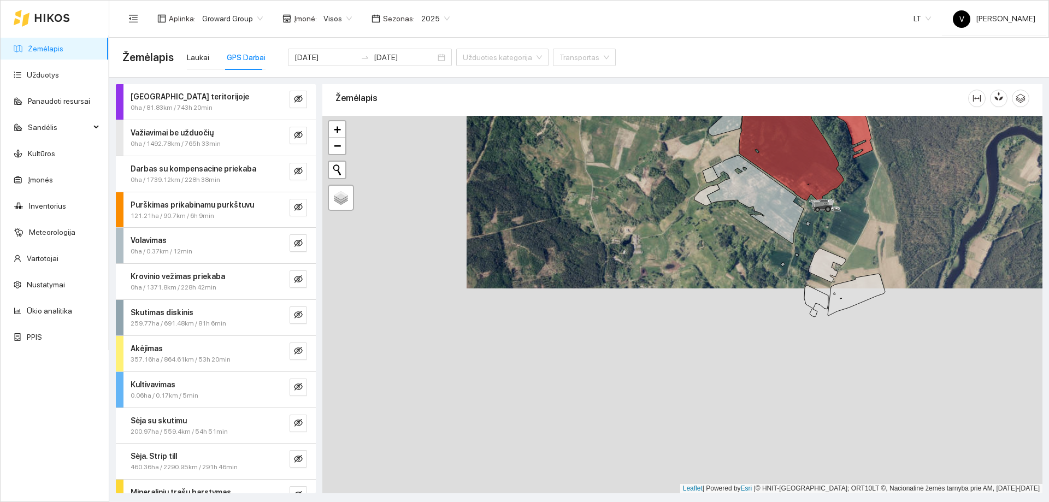
drag, startPoint x: 573, startPoint y: 429, endPoint x: 712, endPoint y: 235, distance: 238.6
click at [712, 236] on div at bounding box center [682, 305] width 720 height 378
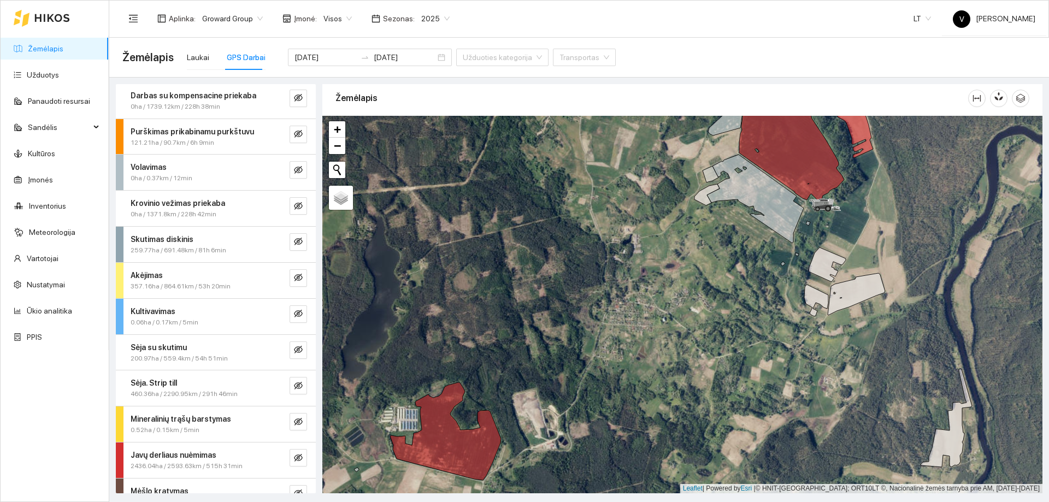
scroll to position [166, 0]
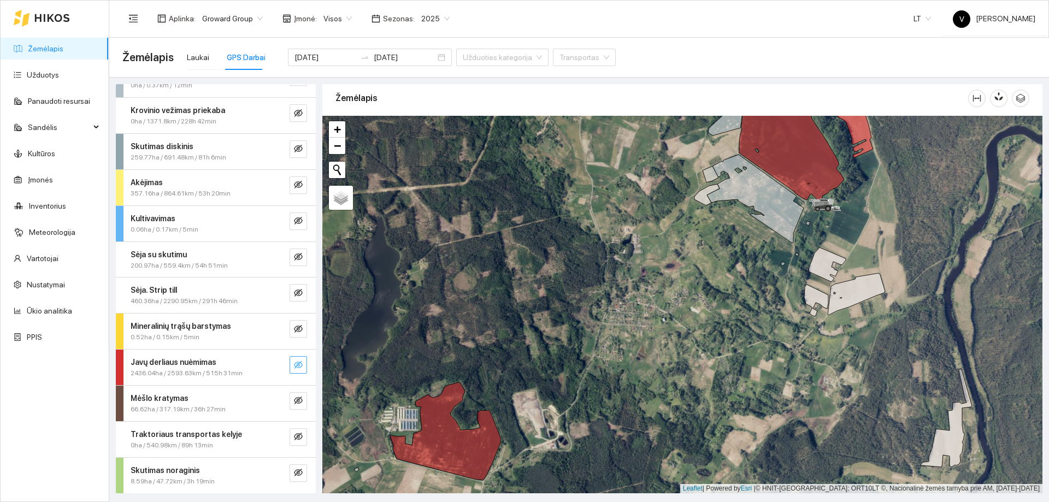
click at [294, 368] on icon "eye-invisible" at bounding box center [298, 365] width 9 height 8
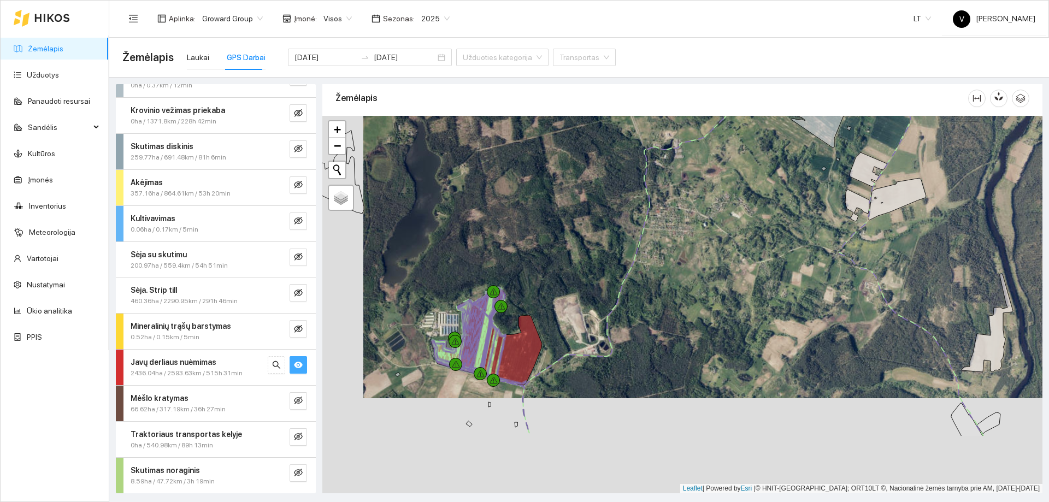
drag, startPoint x: 645, startPoint y: 384, endPoint x: 565, endPoint y: 289, distance: 124.1
click at [722, 217] on div at bounding box center [682, 305] width 720 height 378
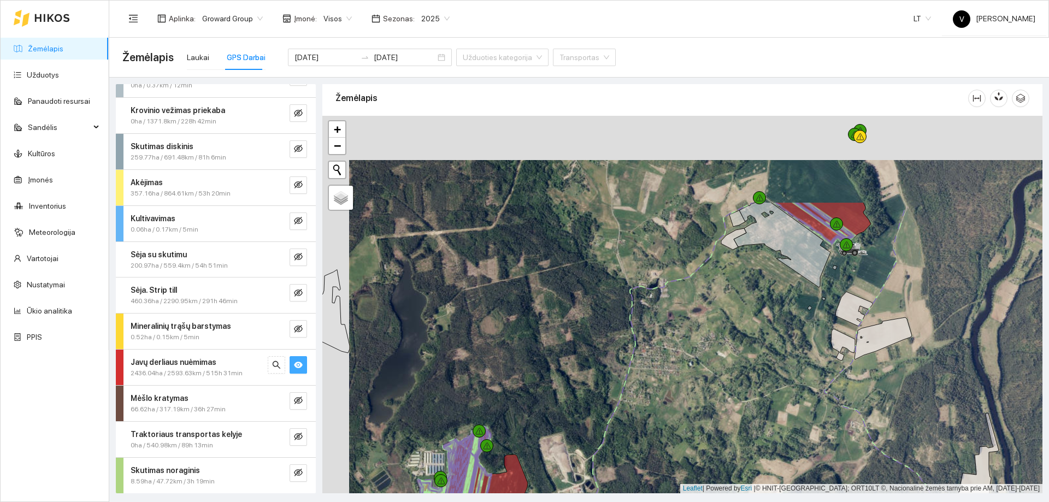
drag, startPoint x: 607, startPoint y: 375, endPoint x: 534, endPoint y: 432, distance: 92.3
click at [523, 478] on div at bounding box center [682, 305] width 720 height 378
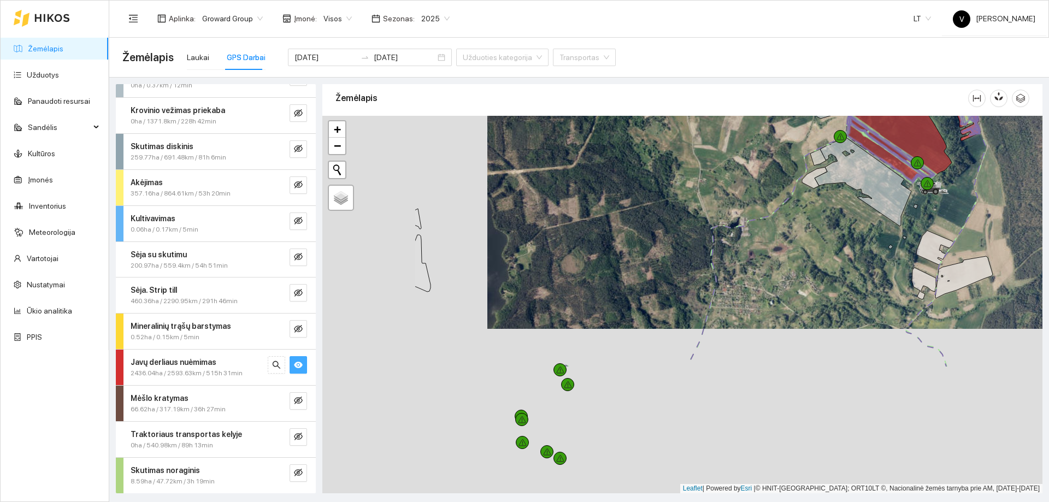
drag, startPoint x: 672, startPoint y: 295, endPoint x: 780, endPoint y: 183, distance: 156.2
click at [807, 158] on div at bounding box center [682, 305] width 720 height 378
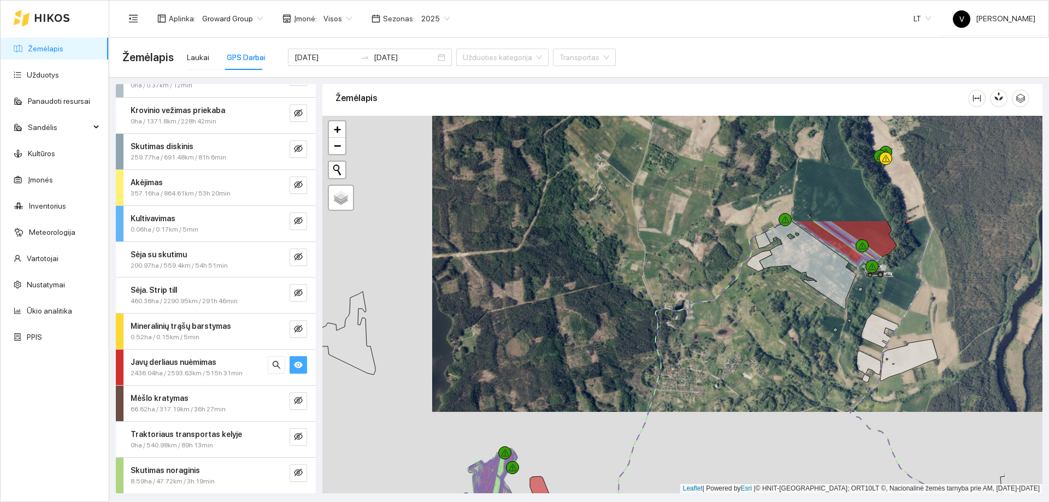
drag, startPoint x: 809, startPoint y: 324, endPoint x: 792, endPoint y: 284, distance: 43.3
click at [776, 359] on div at bounding box center [682, 305] width 720 height 378
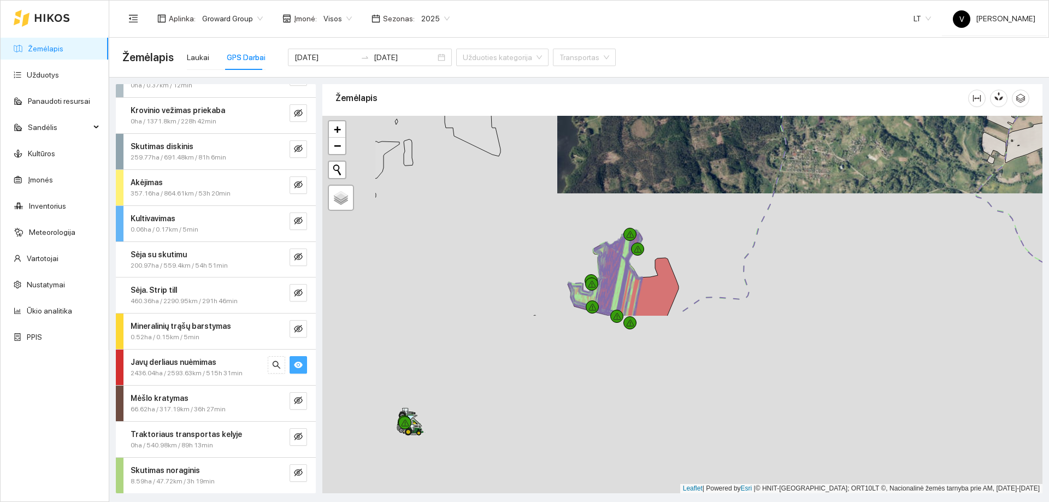
drag, startPoint x: 677, startPoint y: 281, endPoint x: 749, endPoint y: 161, distance: 140.4
click at [749, 161] on div at bounding box center [682, 305] width 720 height 378
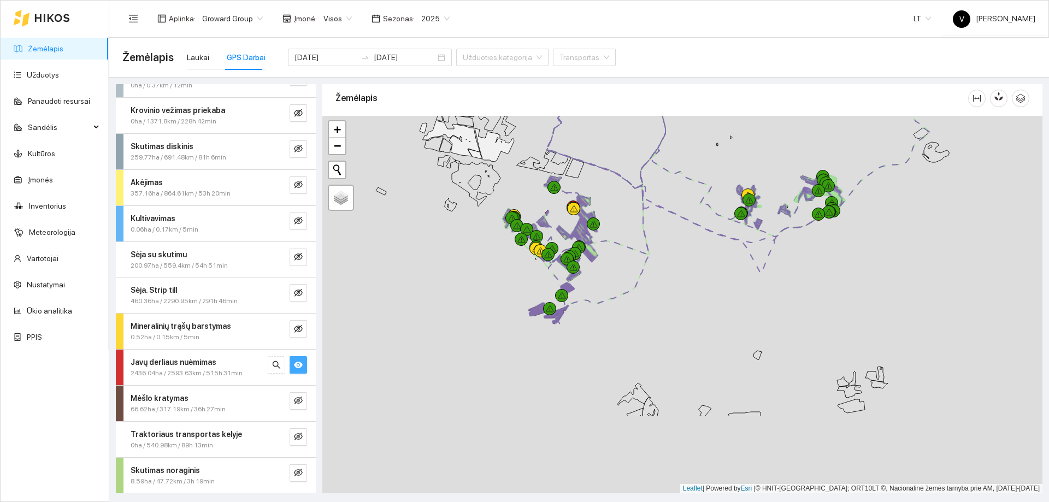
drag, startPoint x: 498, startPoint y: 367, endPoint x: 544, endPoint y: 265, distance: 111.5
click at [544, 265] on div at bounding box center [682, 305] width 720 height 378
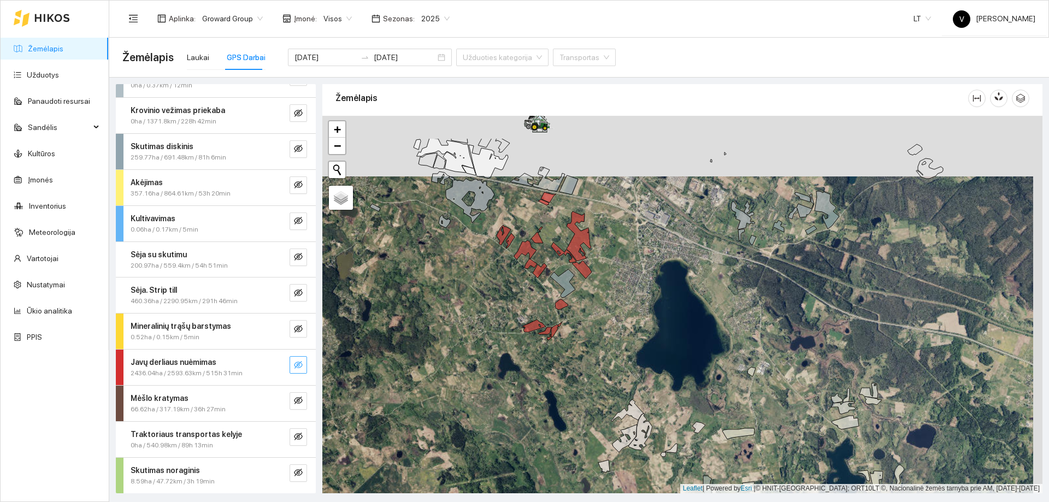
drag, startPoint x: 599, startPoint y: 220, endPoint x: 591, endPoint y: 285, distance: 65.5
click at [591, 285] on div at bounding box center [682, 305] width 720 height 378
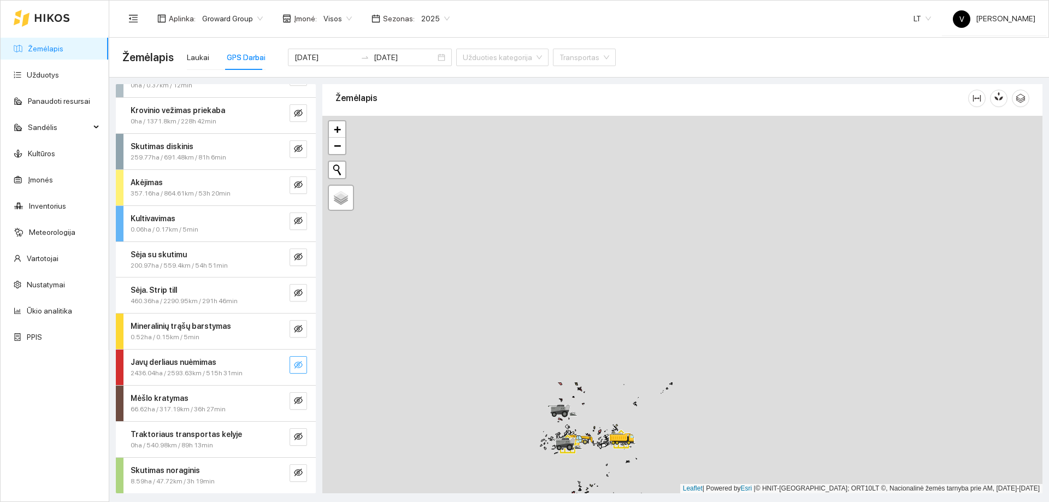
drag, startPoint x: 571, startPoint y: 280, endPoint x: 612, endPoint y: 519, distance: 241.8
click at [612, 502] on html "Žemėlapis Užduotys Panaudoti resursai Sandėlis Kultūros Įmonės Inventorius Mete…" at bounding box center [524, 251] width 1049 height 502
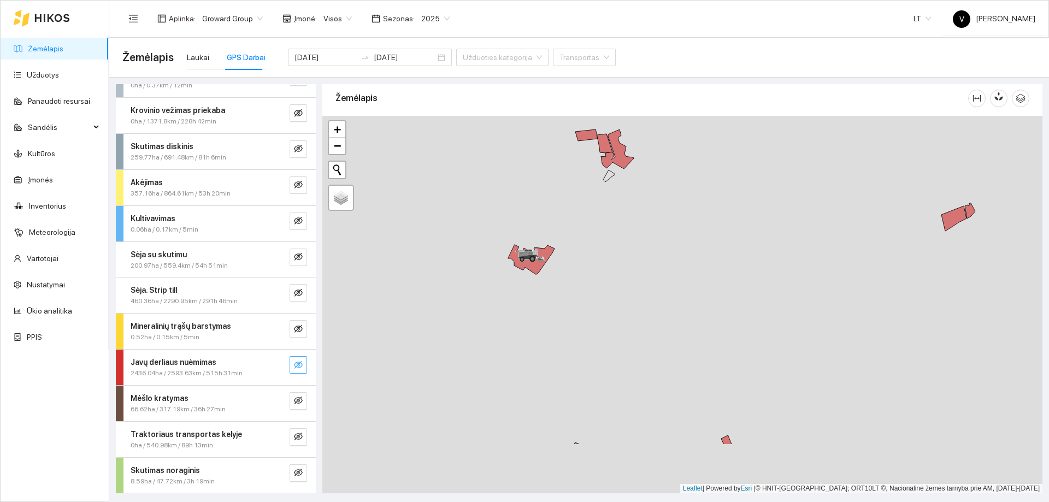
drag, startPoint x: 546, startPoint y: 292, endPoint x: 531, endPoint y: 214, distance: 79.6
click at [531, 214] on div at bounding box center [682, 305] width 720 height 378
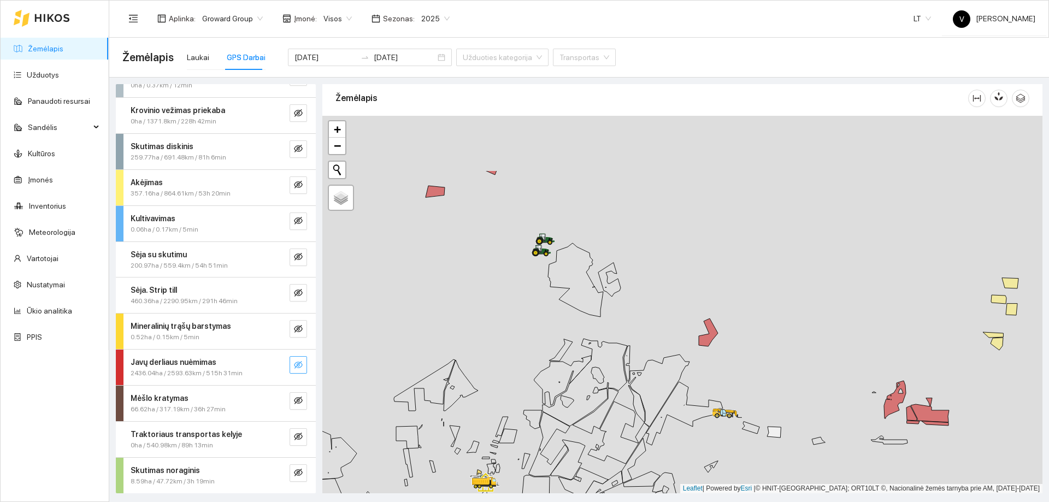
drag, startPoint x: 561, startPoint y: 263, endPoint x: 574, endPoint y: 385, distance: 123.1
click at [574, 317] on icon at bounding box center [575, 280] width 55 height 74
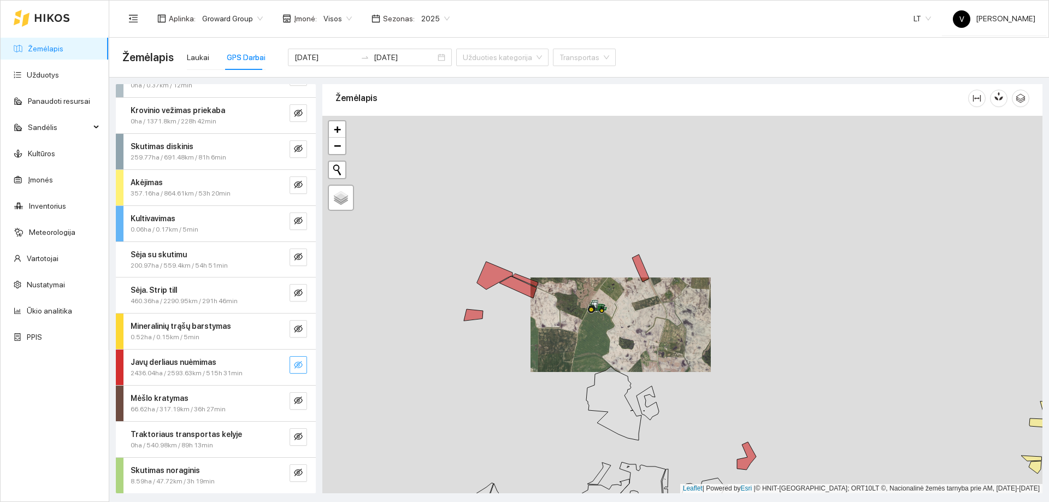
drag, startPoint x: 579, startPoint y: 333, endPoint x: 573, endPoint y: 379, distance: 45.8
click at [573, 379] on div at bounding box center [682, 305] width 720 height 378
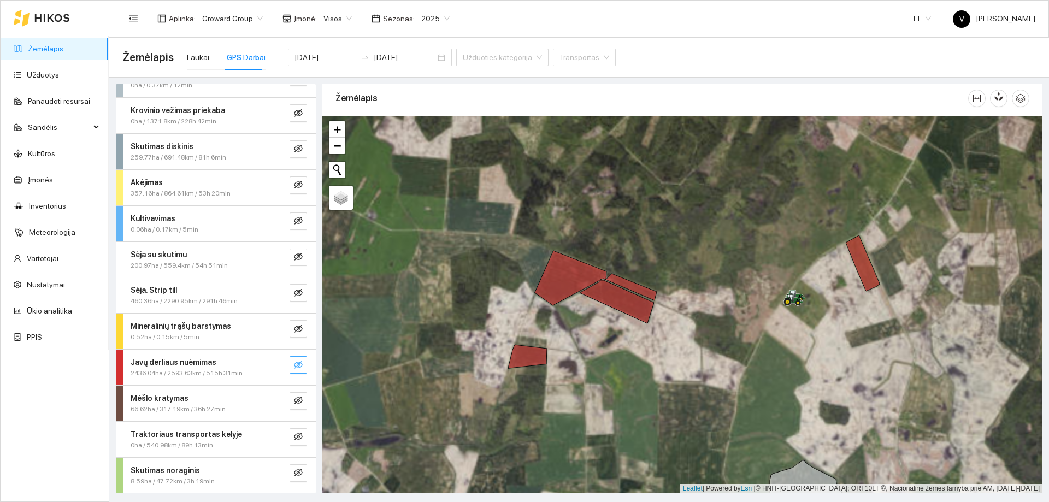
drag, startPoint x: 750, startPoint y: 350, endPoint x: 721, endPoint y: 333, distance: 34.3
click at [721, 333] on div at bounding box center [682, 305] width 720 height 378
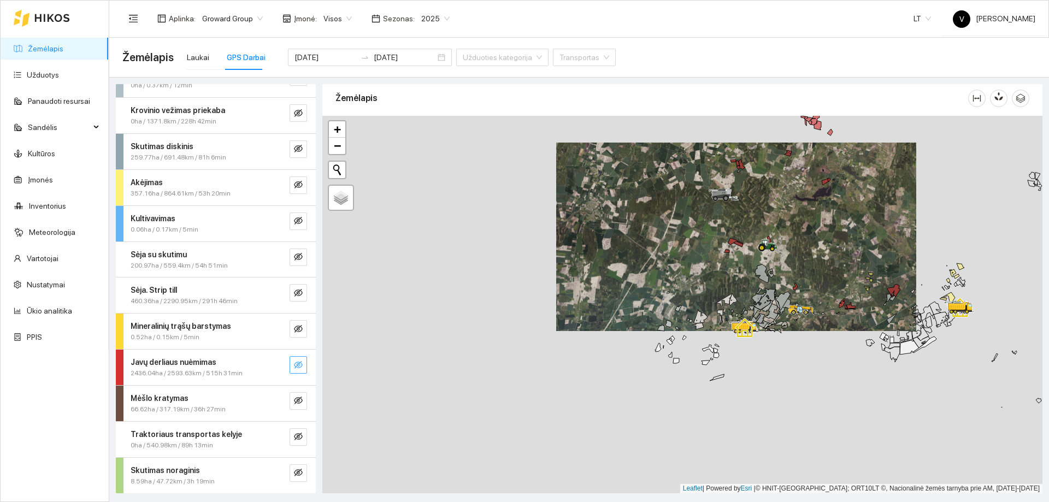
drag, startPoint x: 816, startPoint y: 294, endPoint x: 774, endPoint y: 173, distance: 128.4
click at [774, 173] on div at bounding box center [682, 305] width 720 height 378
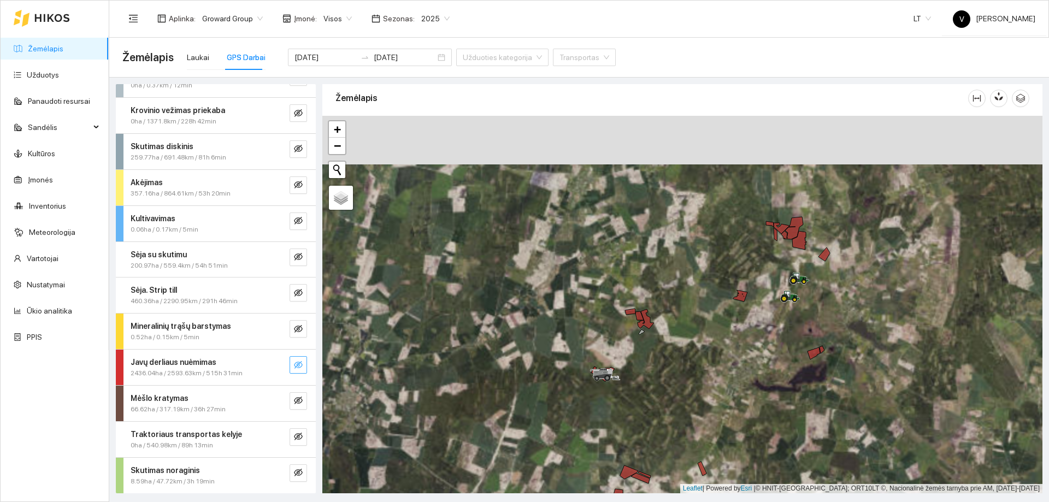
drag, startPoint x: 829, startPoint y: 311, endPoint x: 825, endPoint y: 418, distance: 106.6
click at [825, 418] on div at bounding box center [682, 305] width 720 height 378
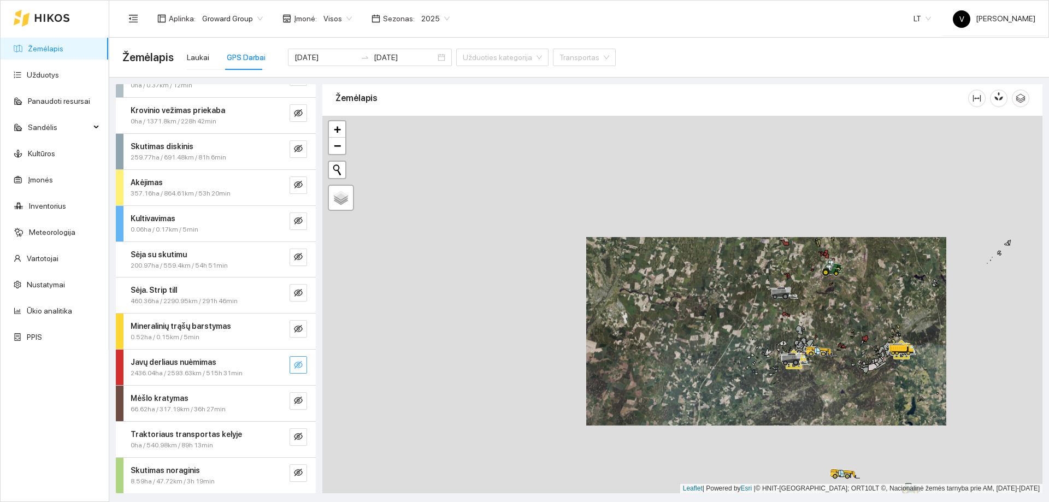
drag, startPoint x: 889, startPoint y: 419, endPoint x: 892, endPoint y: 310, distance: 108.8
click at [892, 310] on div at bounding box center [682, 305] width 720 height 378
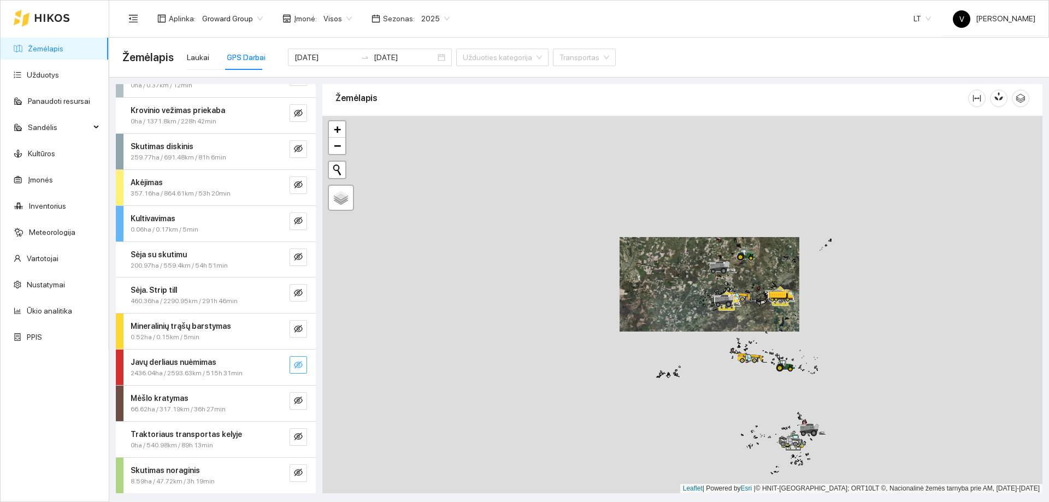
drag, startPoint x: 901, startPoint y: 274, endPoint x: 788, endPoint y: 279, distance: 112.7
click at [789, 279] on div at bounding box center [682, 305] width 720 height 378
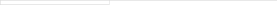
type input "[DATE]"
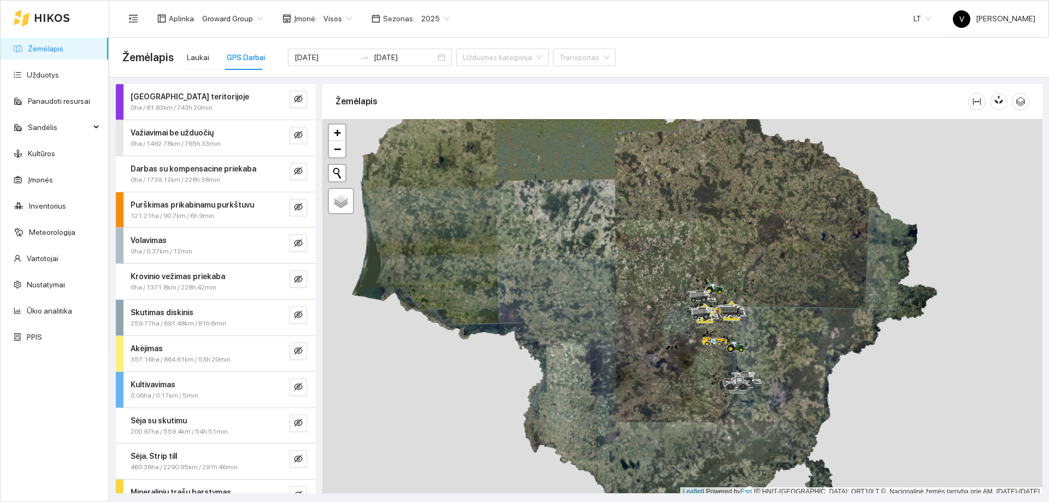
drag, startPoint x: 424, startPoint y: 197, endPoint x: 412, endPoint y: 178, distance: 22.6
click at [414, 185] on div at bounding box center [682, 308] width 720 height 378
